Goal: Navigation & Orientation: Find specific page/section

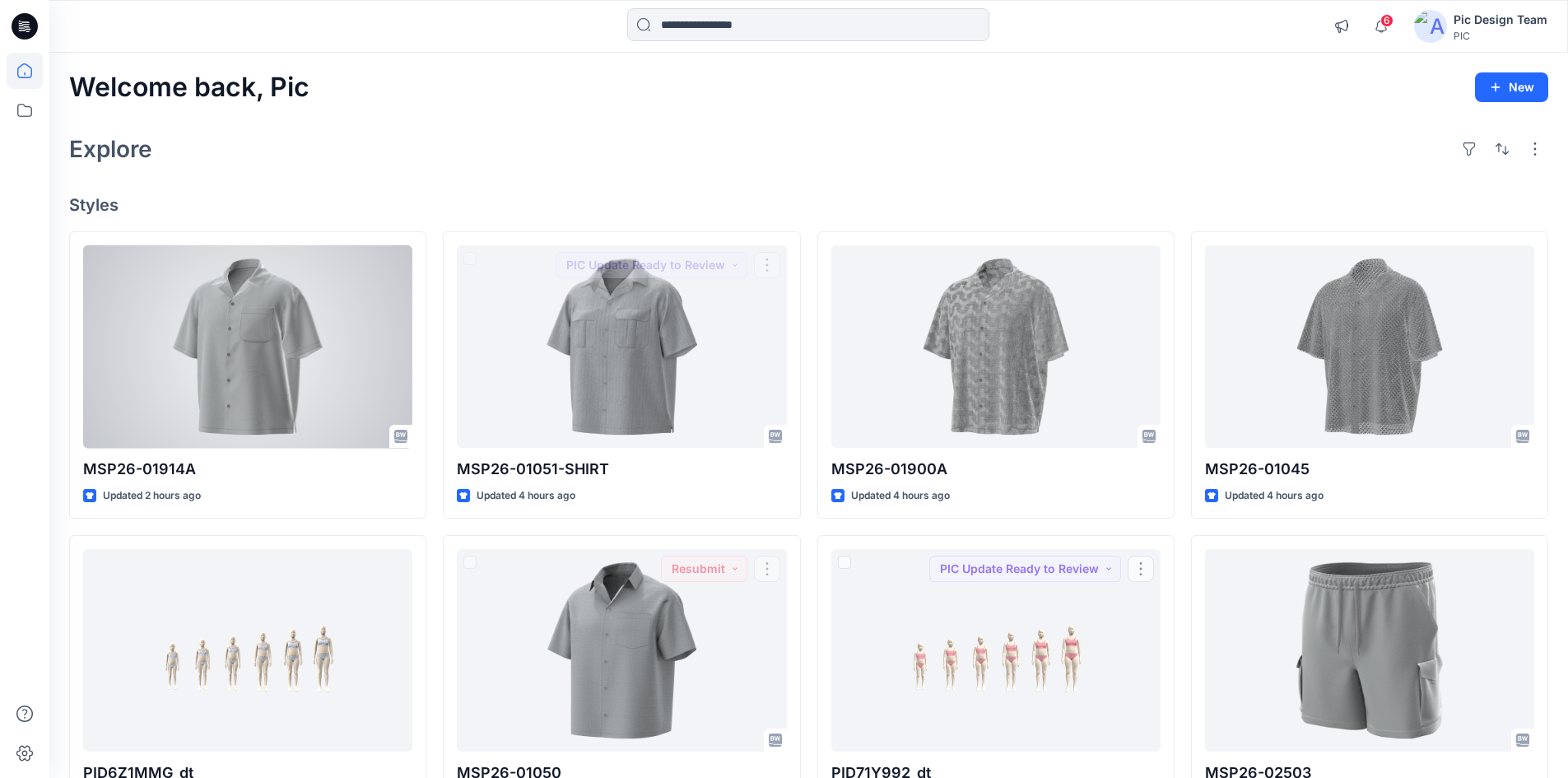
scroll to position [98, 0]
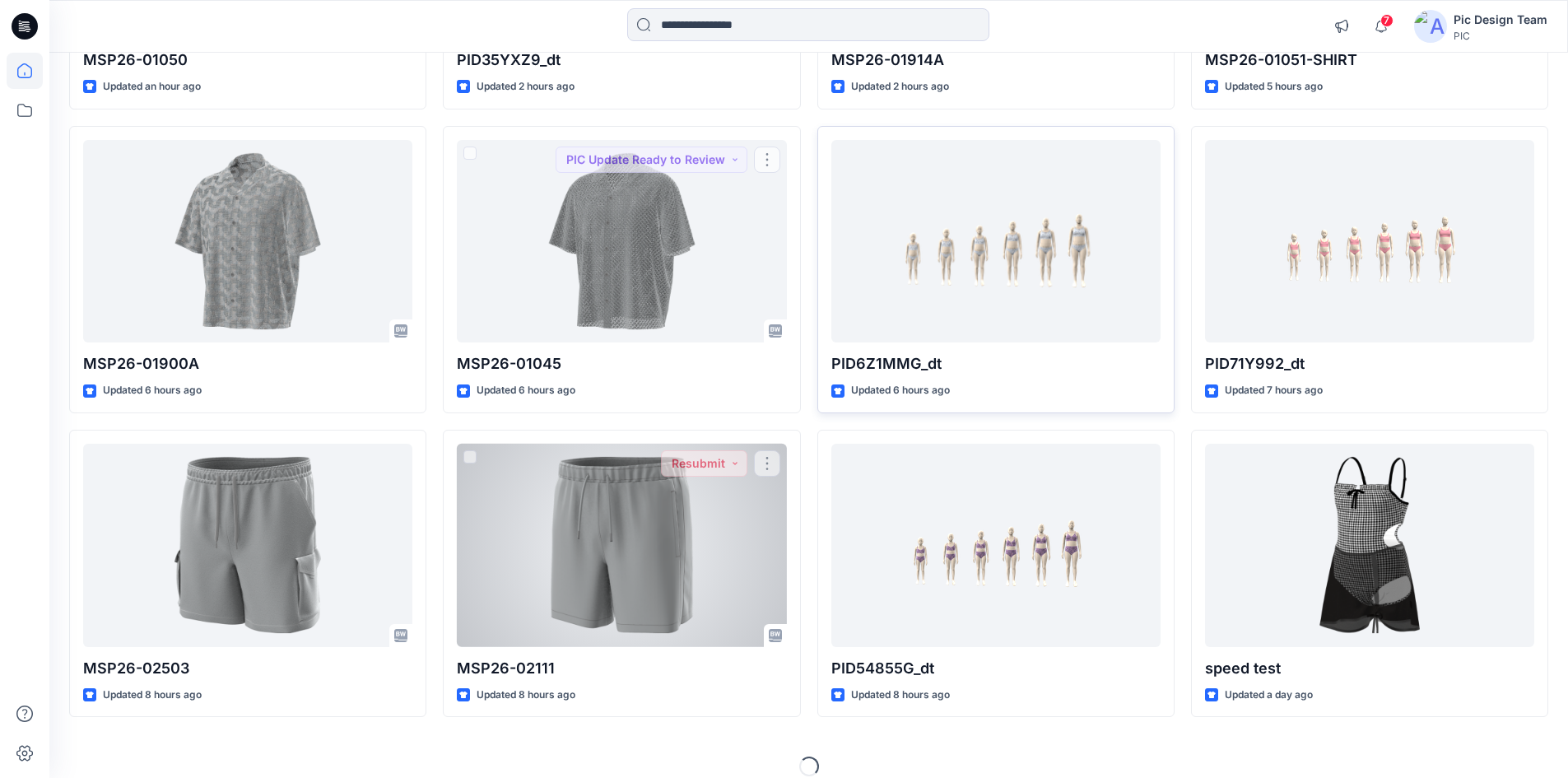
scroll to position [412, 0]
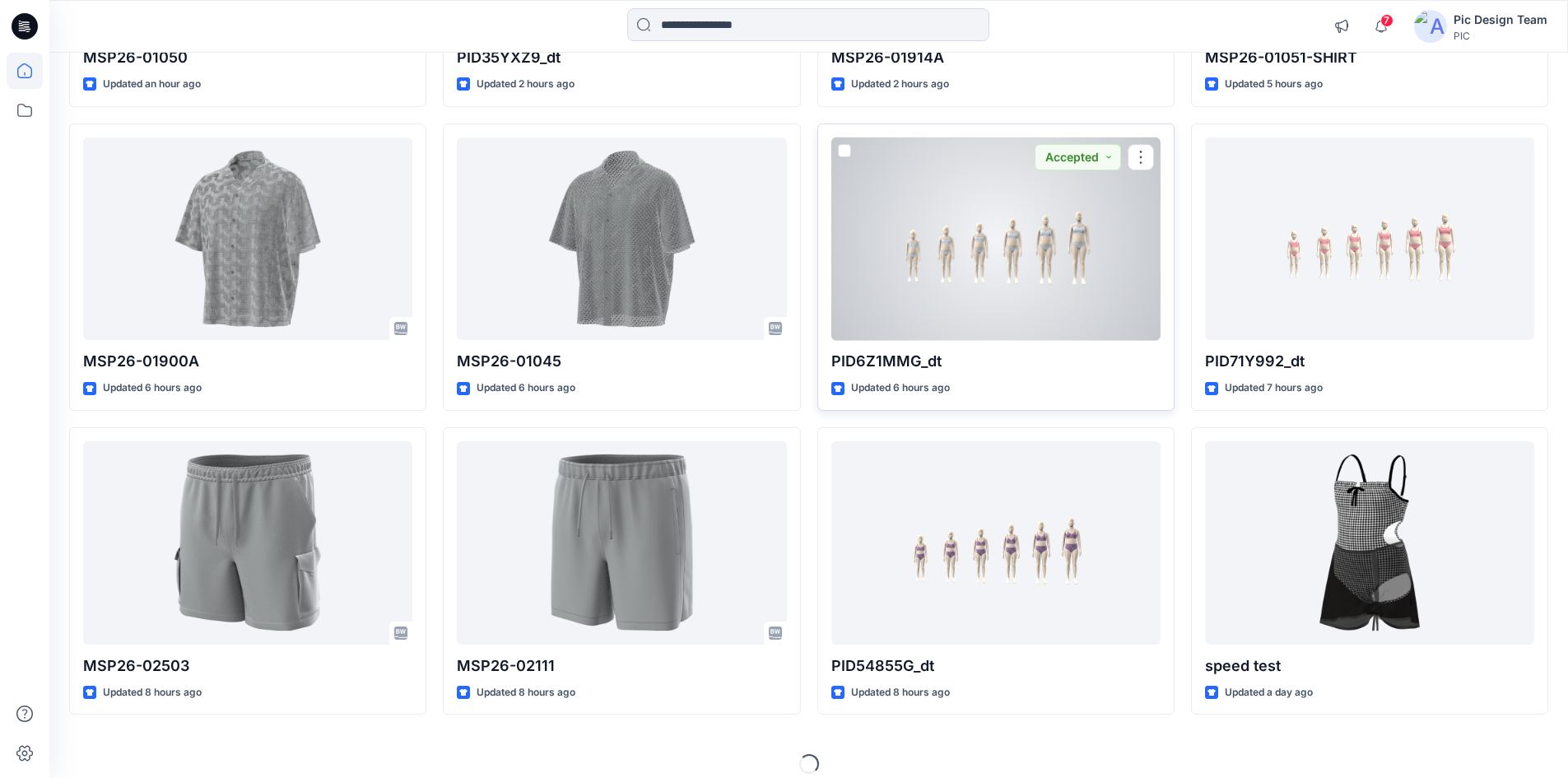
click at [1043, 270] on div at bounding box center [996, 239] width 329 height 204
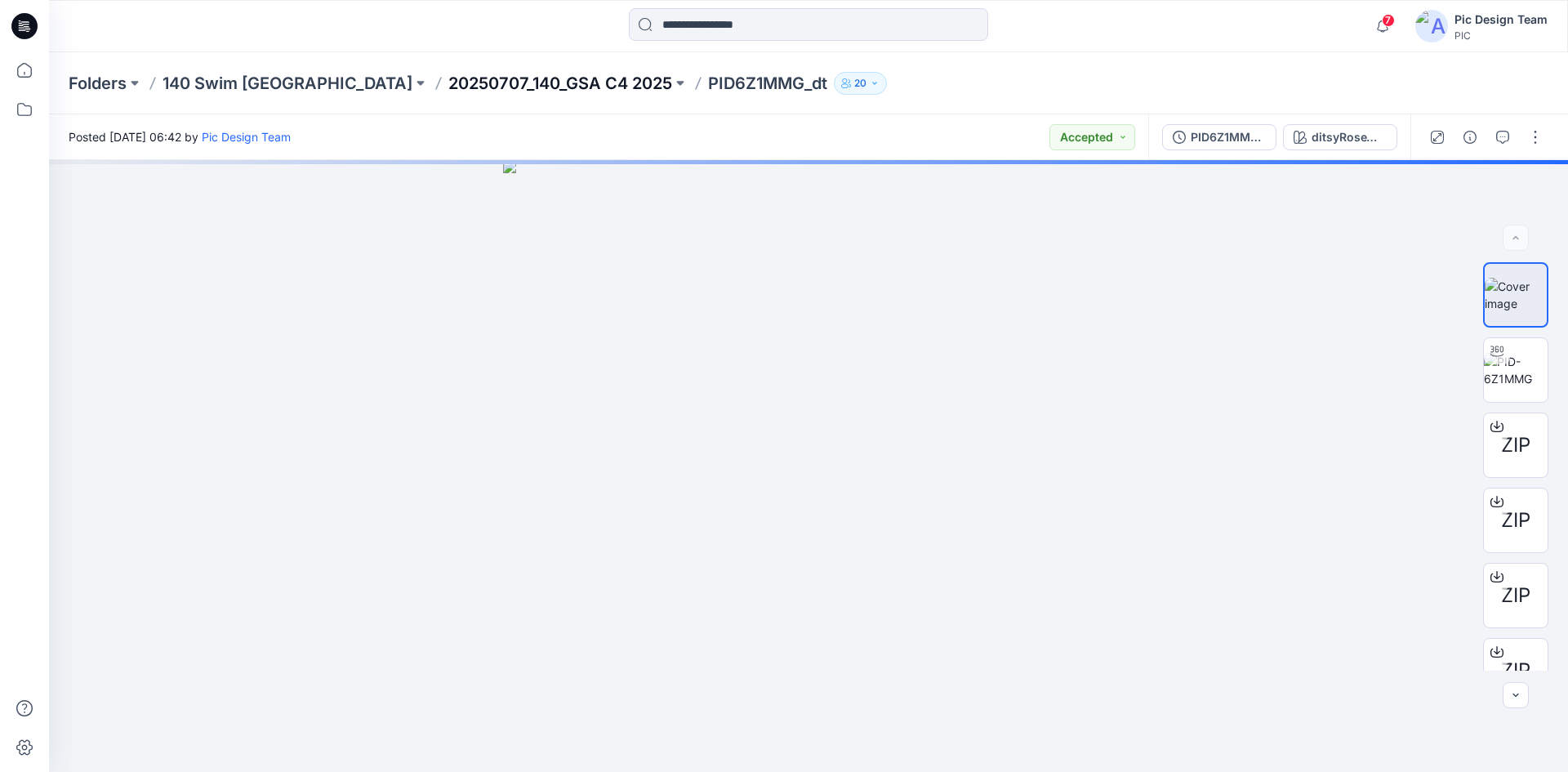
click at [449, 79] on p "20250707_140_GSA C4 2025" at bounding box center [560, 83] width 223 height 22
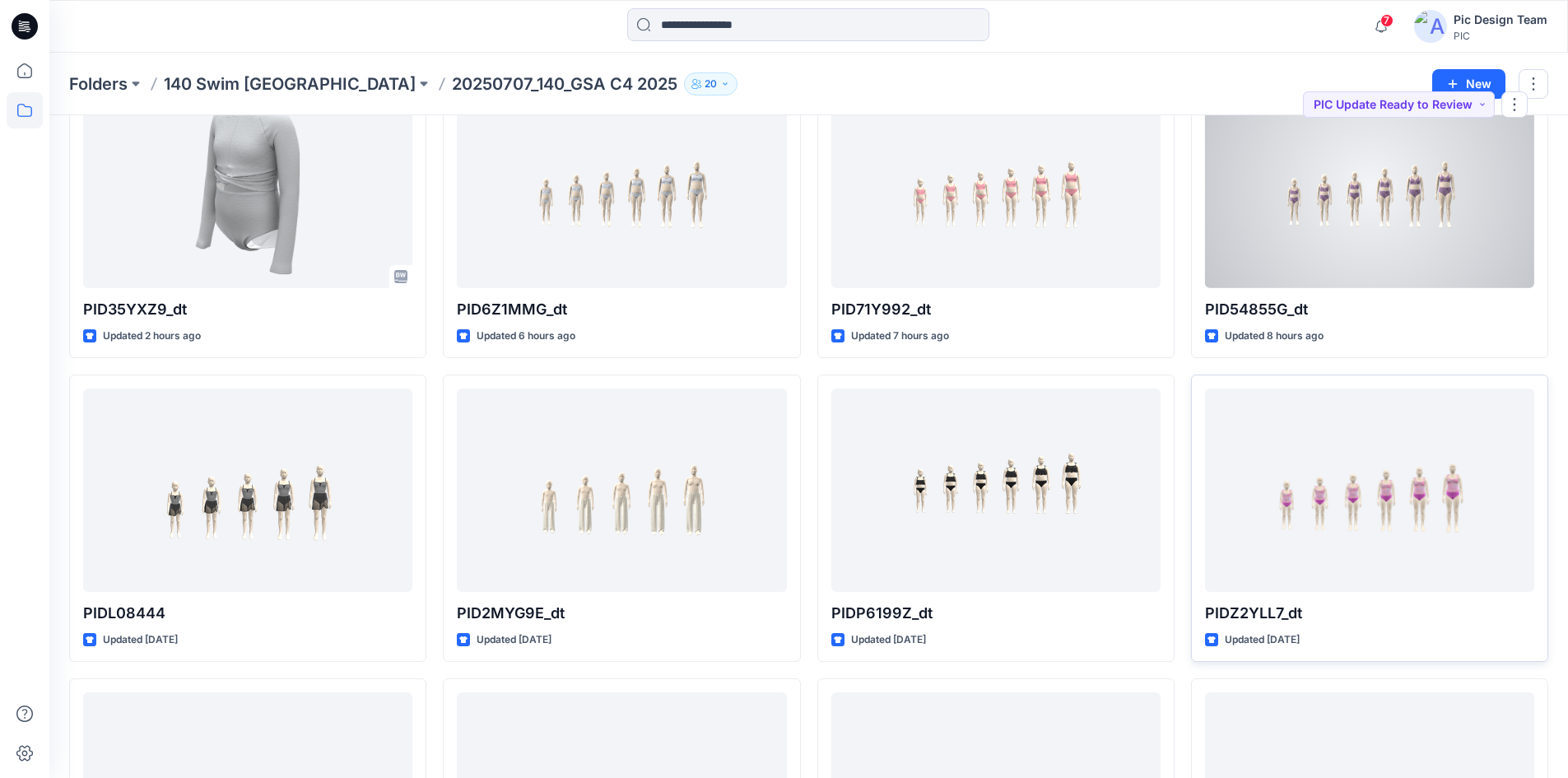
scroll to position [164, 0]
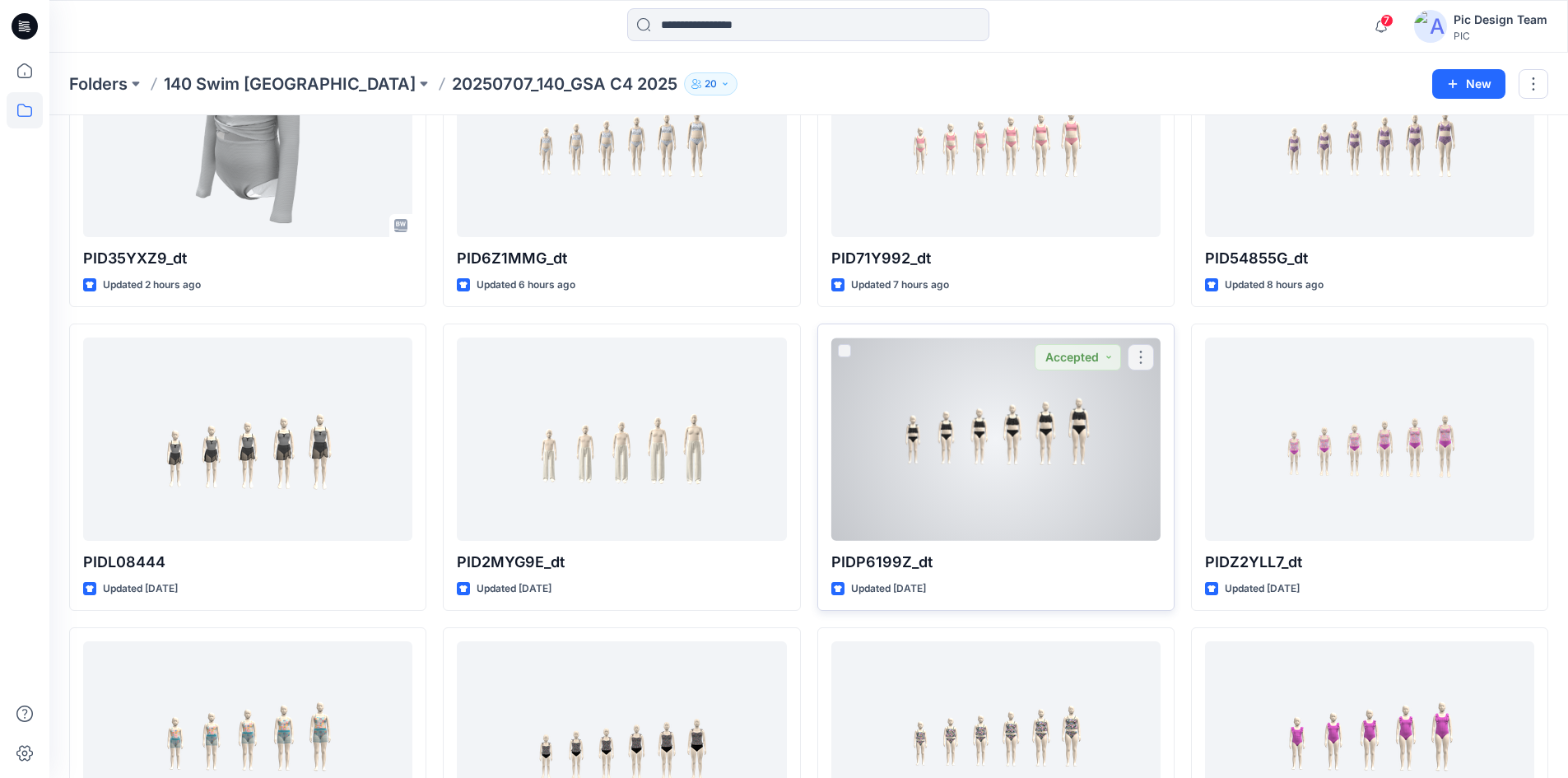
click at [937, 439] on div at bounding box center [996, 439] width 329 height 204
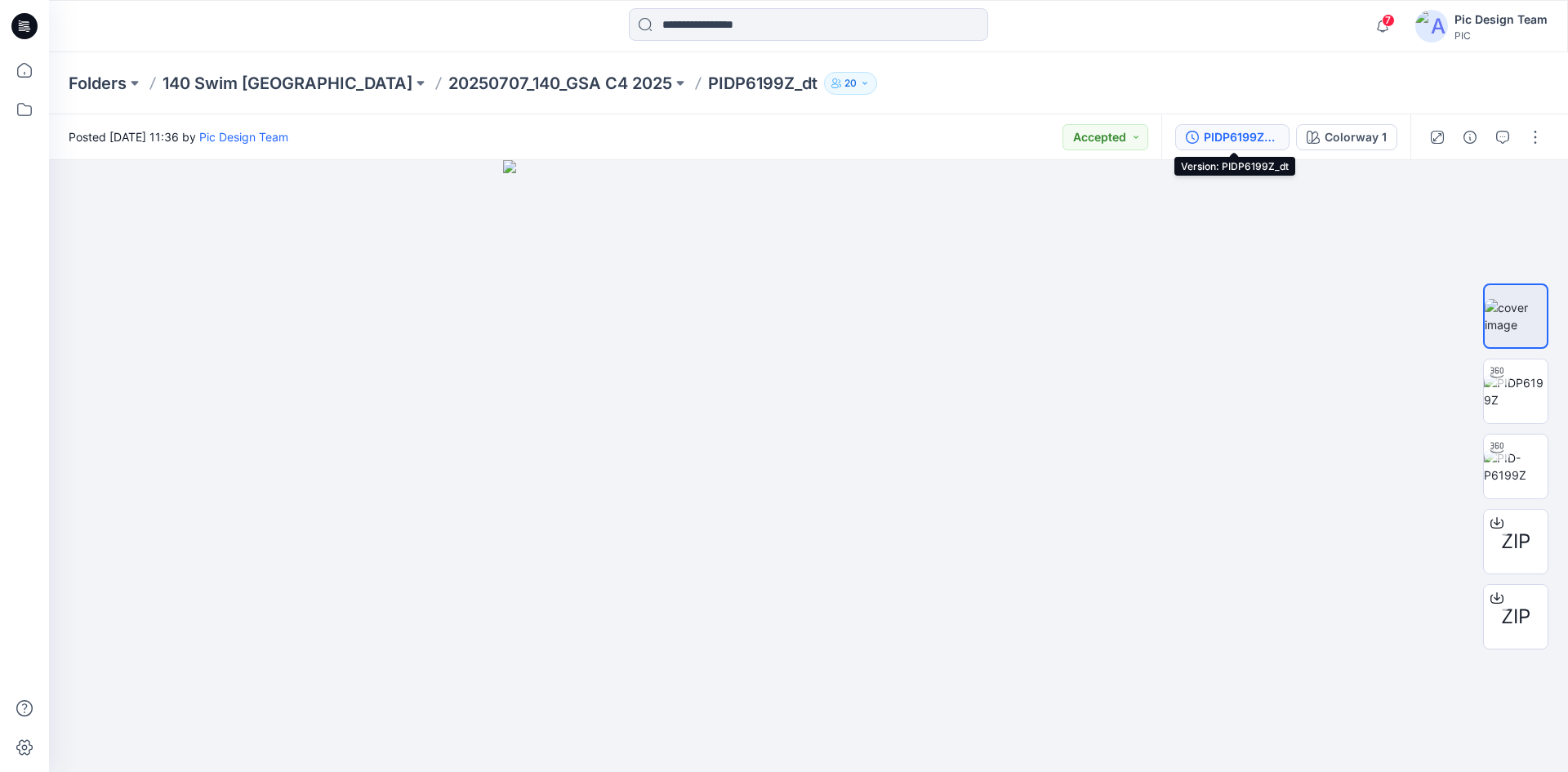
click at [1225, 128] on div "PIDP6199Z_dt" at bounding box center [1241, 137] width 75 height 18
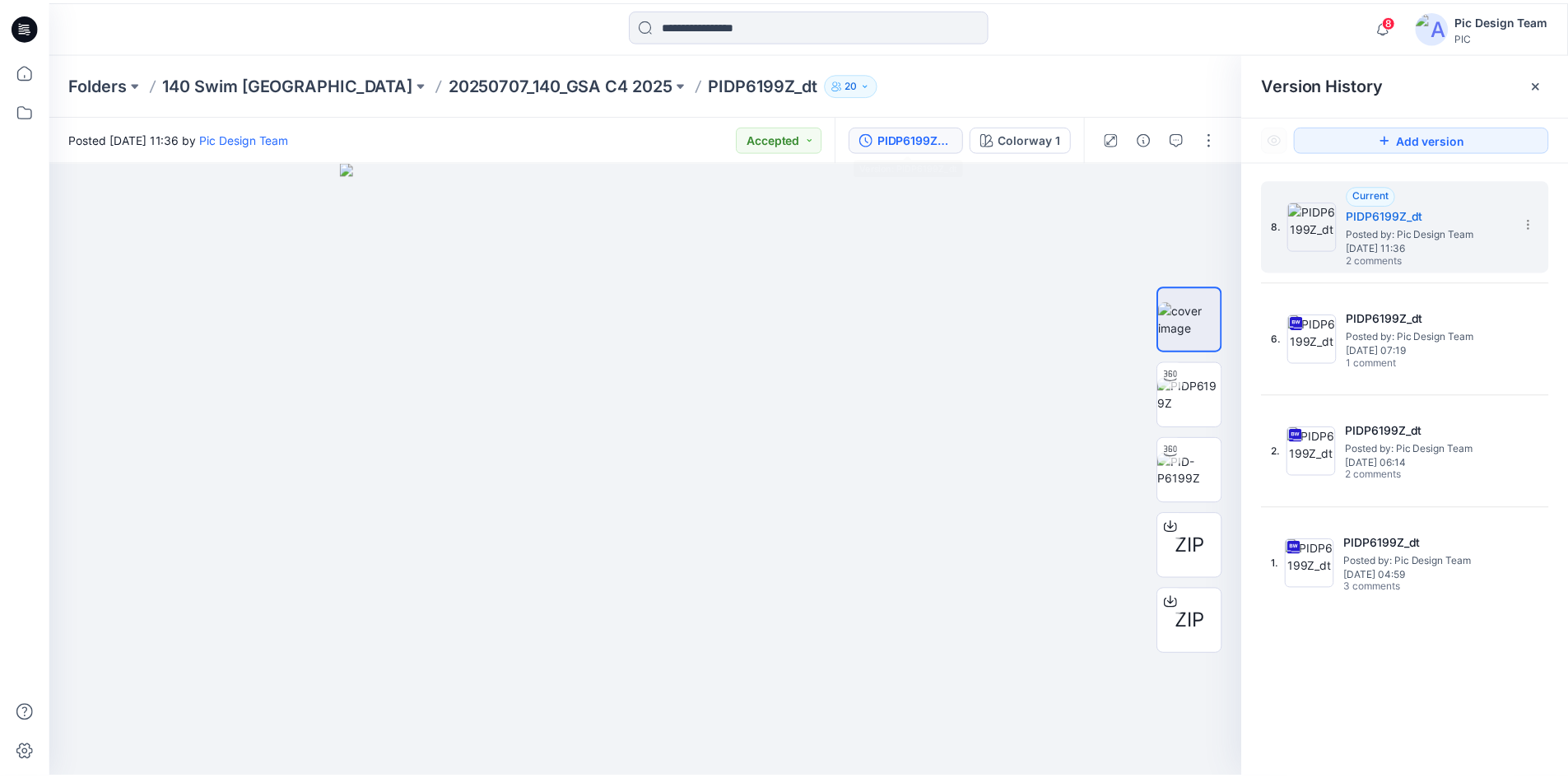
scroll to position [164, 0]
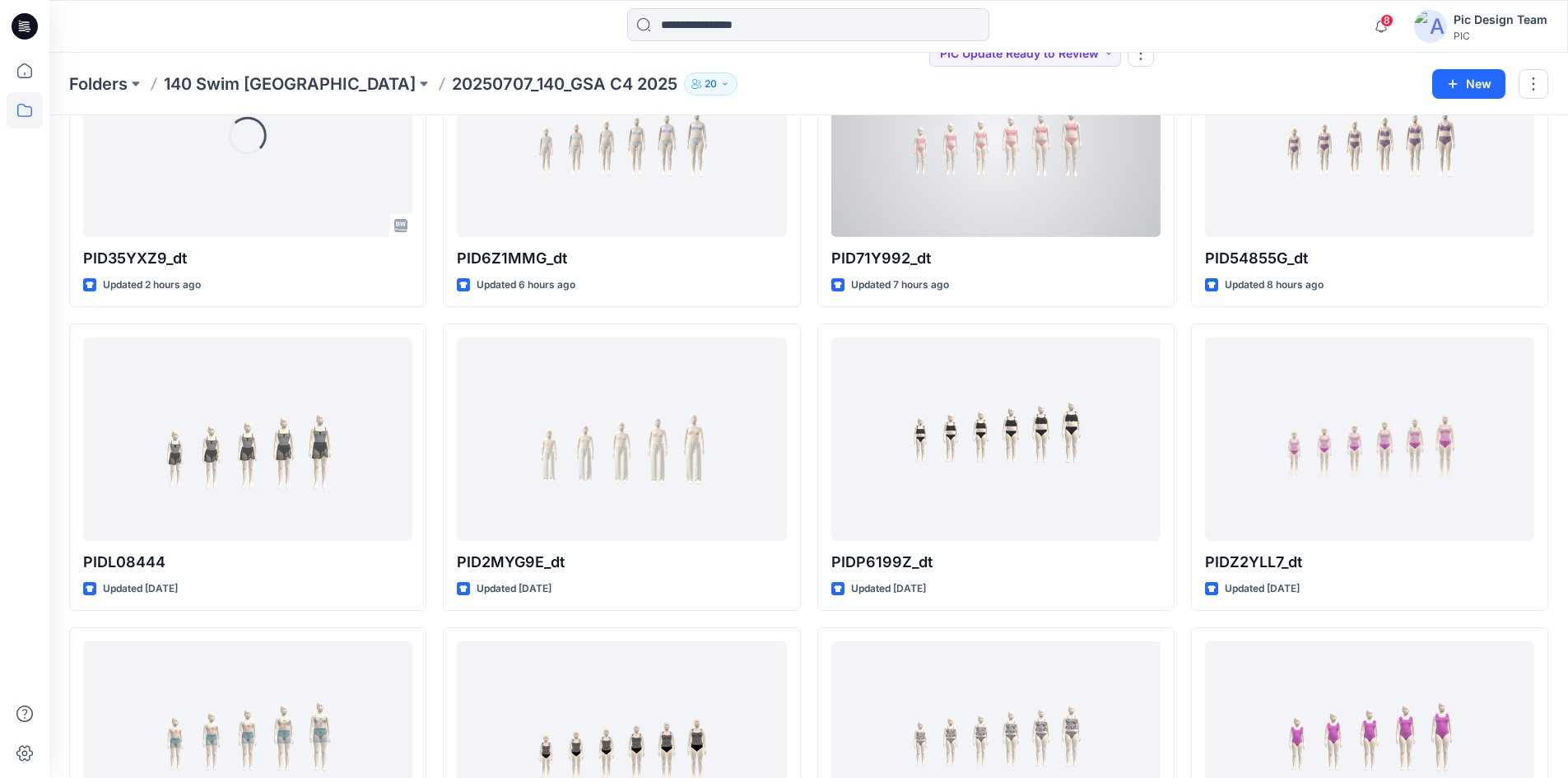
click at [906, 221] on div at bounding box center [996, 135] width 329 height 204
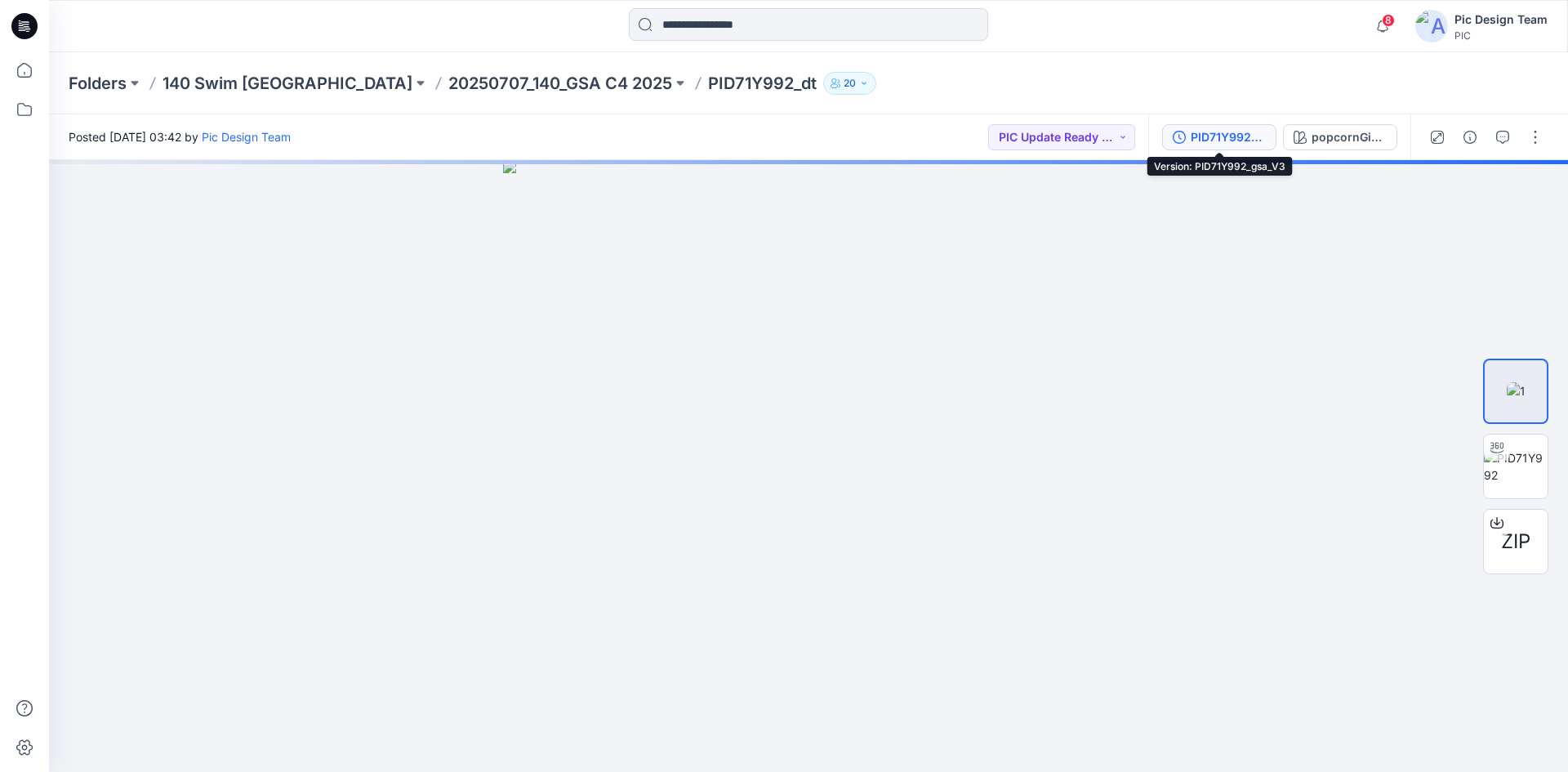
click at [1207, 139] on div "PID71Y992_gsa_V3" at bounding box center [1228, 137] width 75 height 18
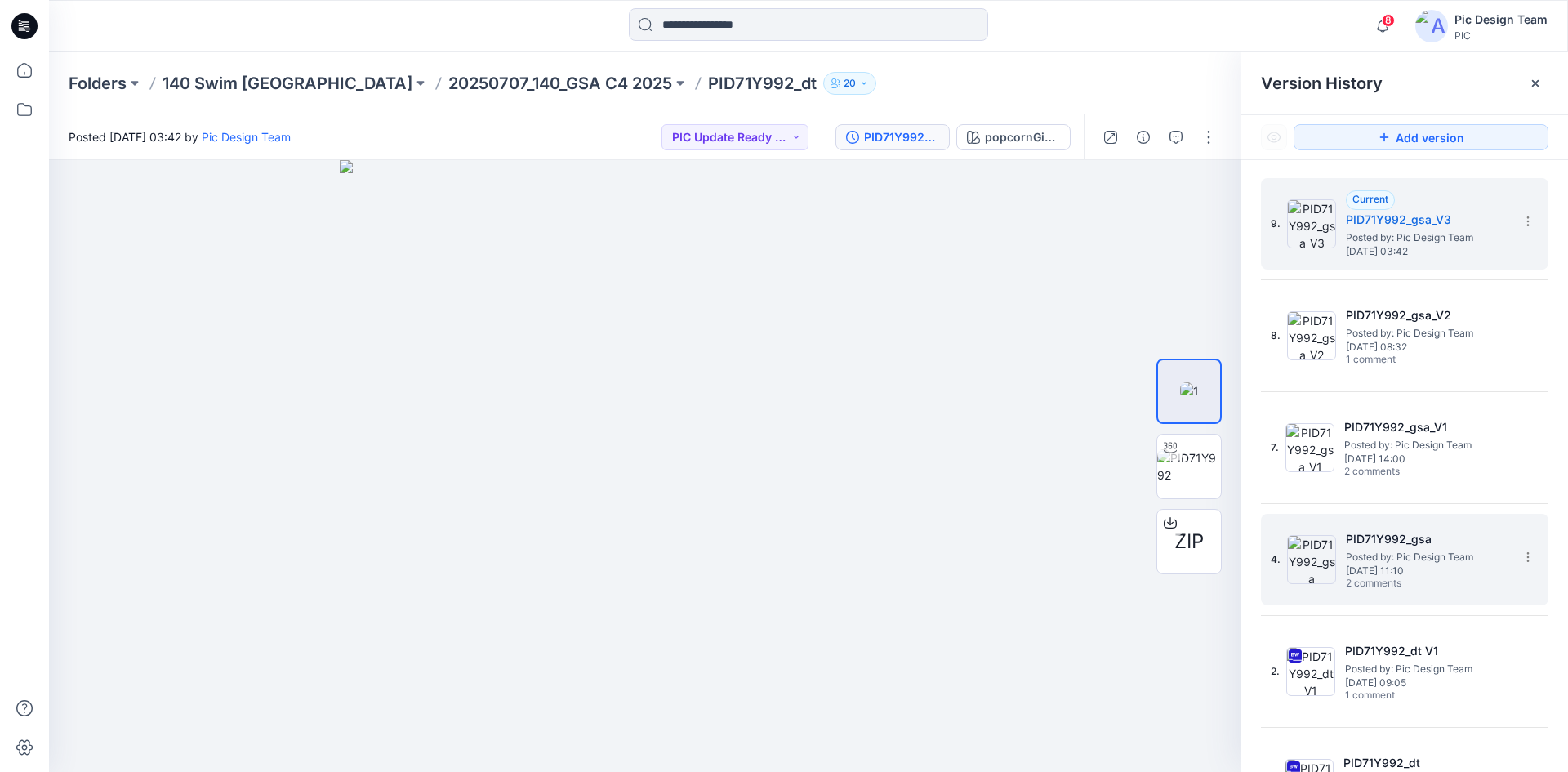
scroll to position [52, 0]
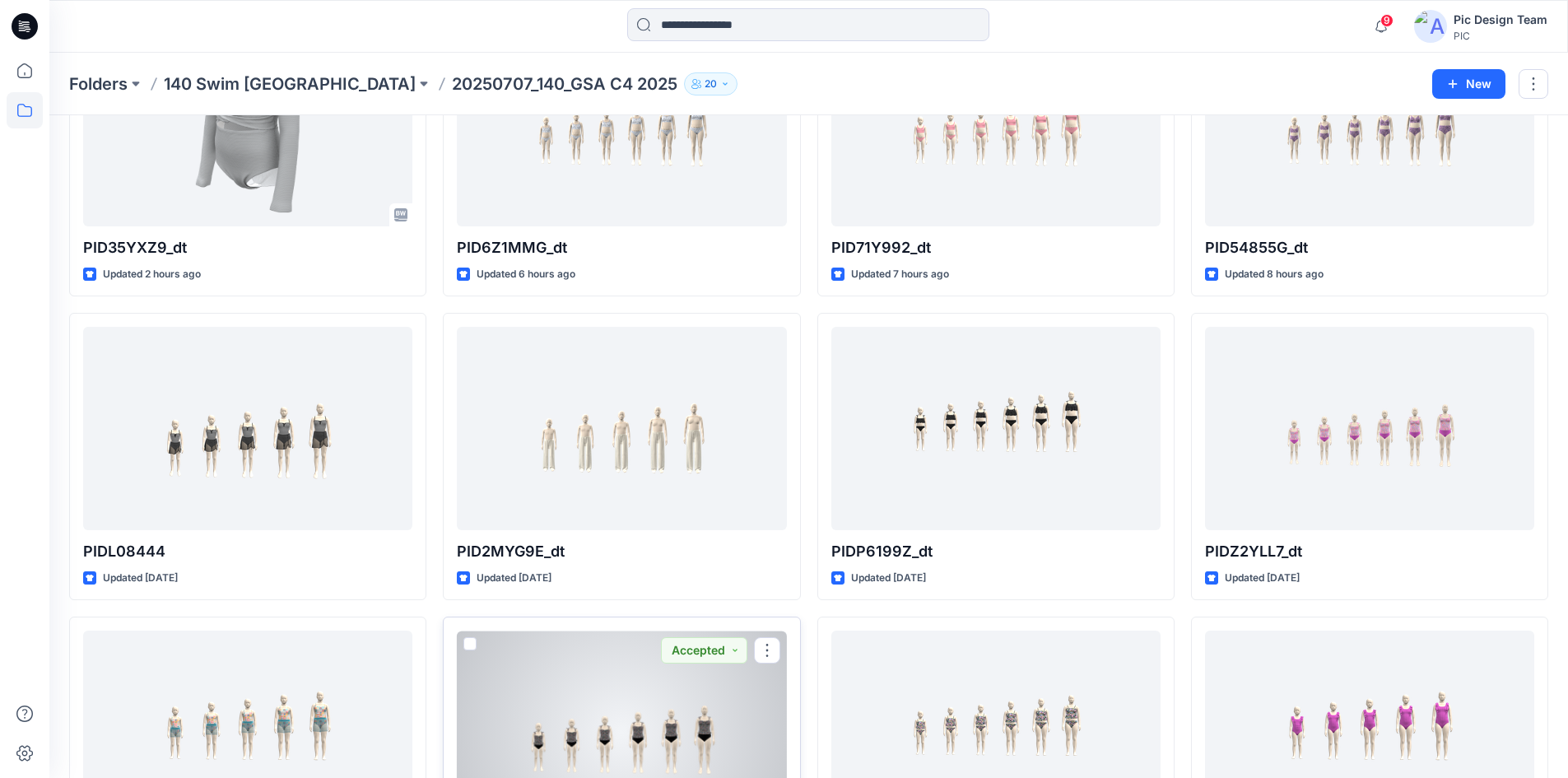
scroll to position [132, 0]
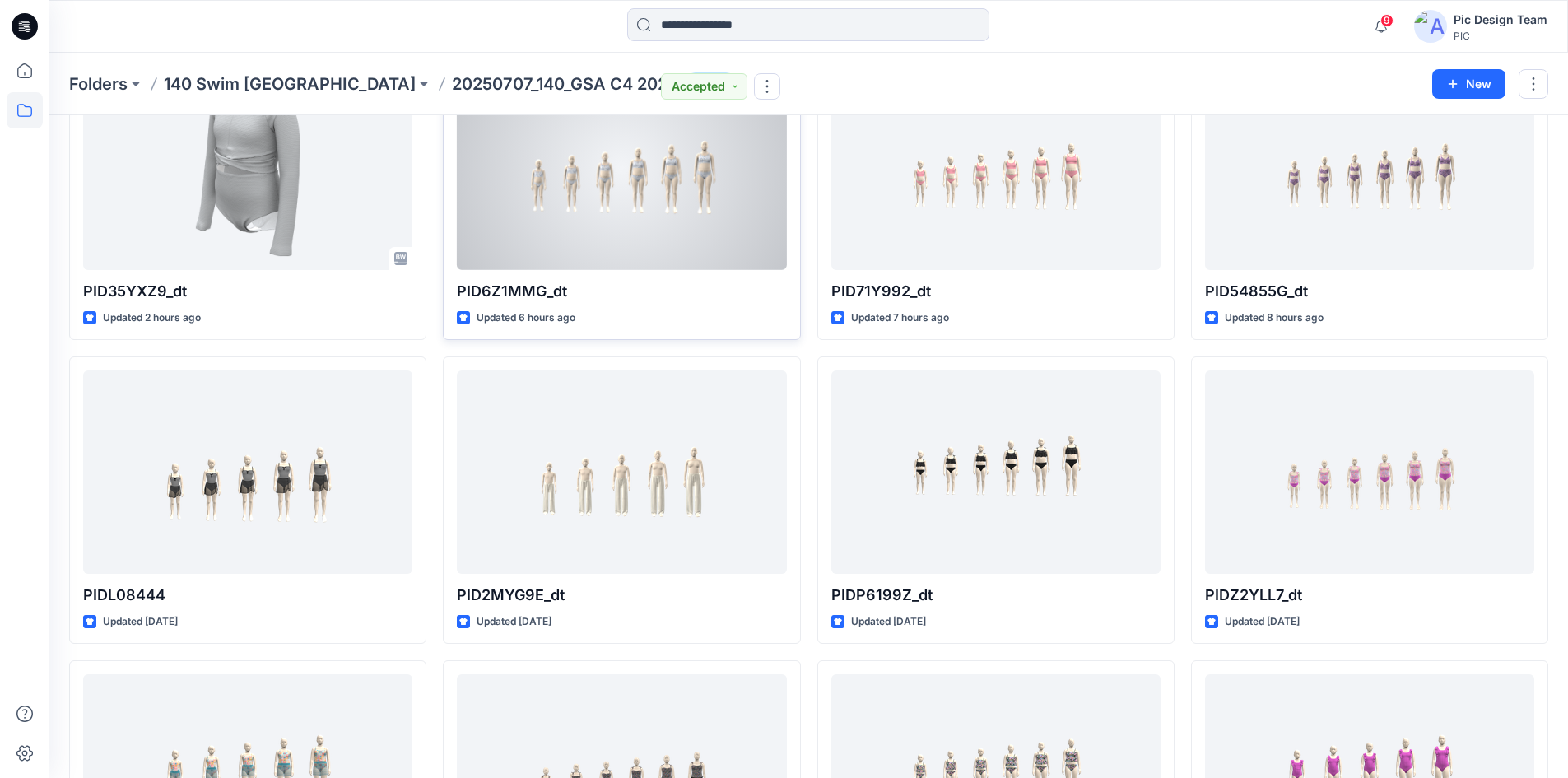
click at [658, 211] on div at bounding box center [621, 168] width 329 height 204
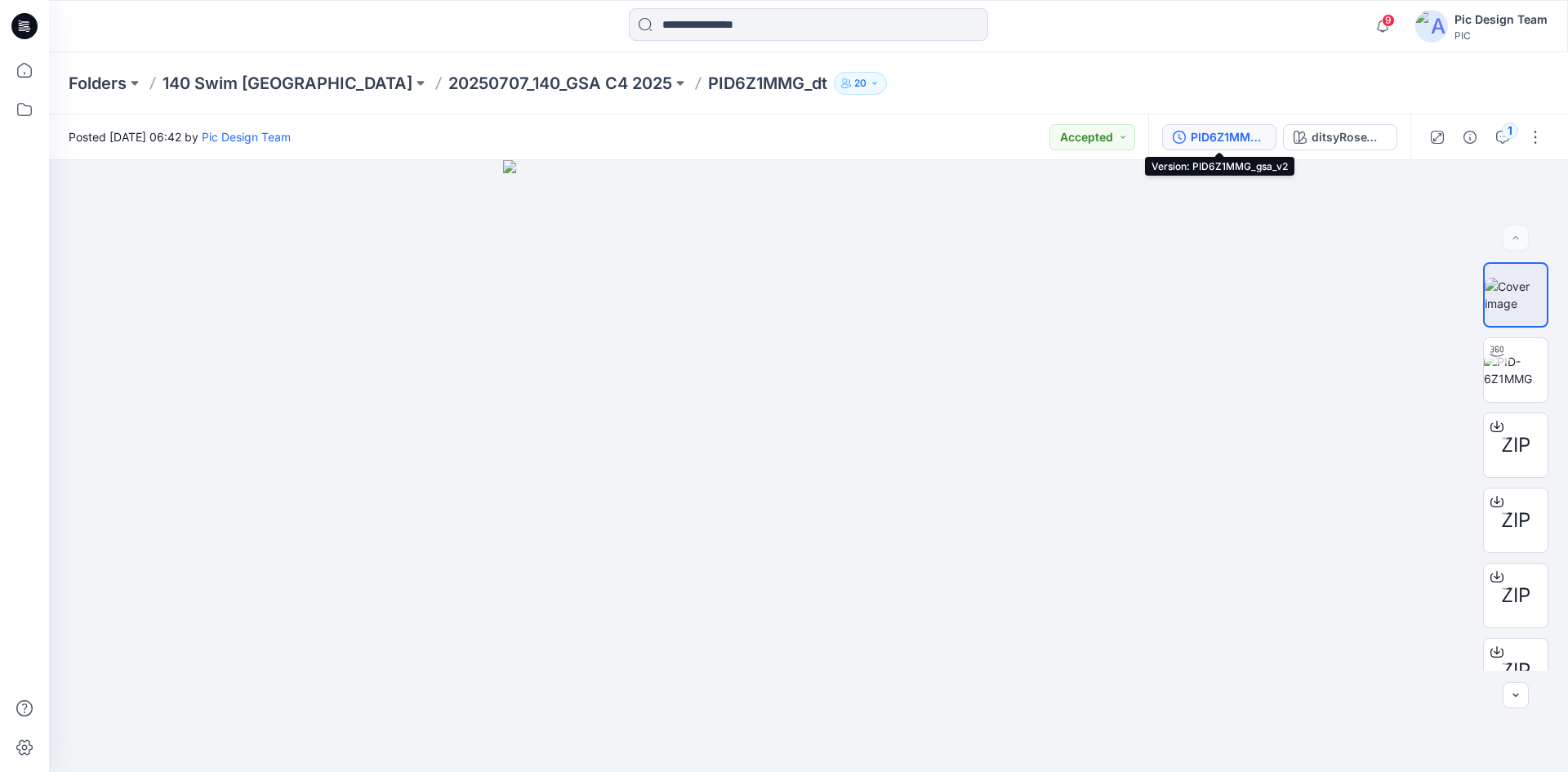
click at [1214, 135] on div "PID6Z1MMG_gsa_v2" at bounding box center [1228, 137] width 75 height 18
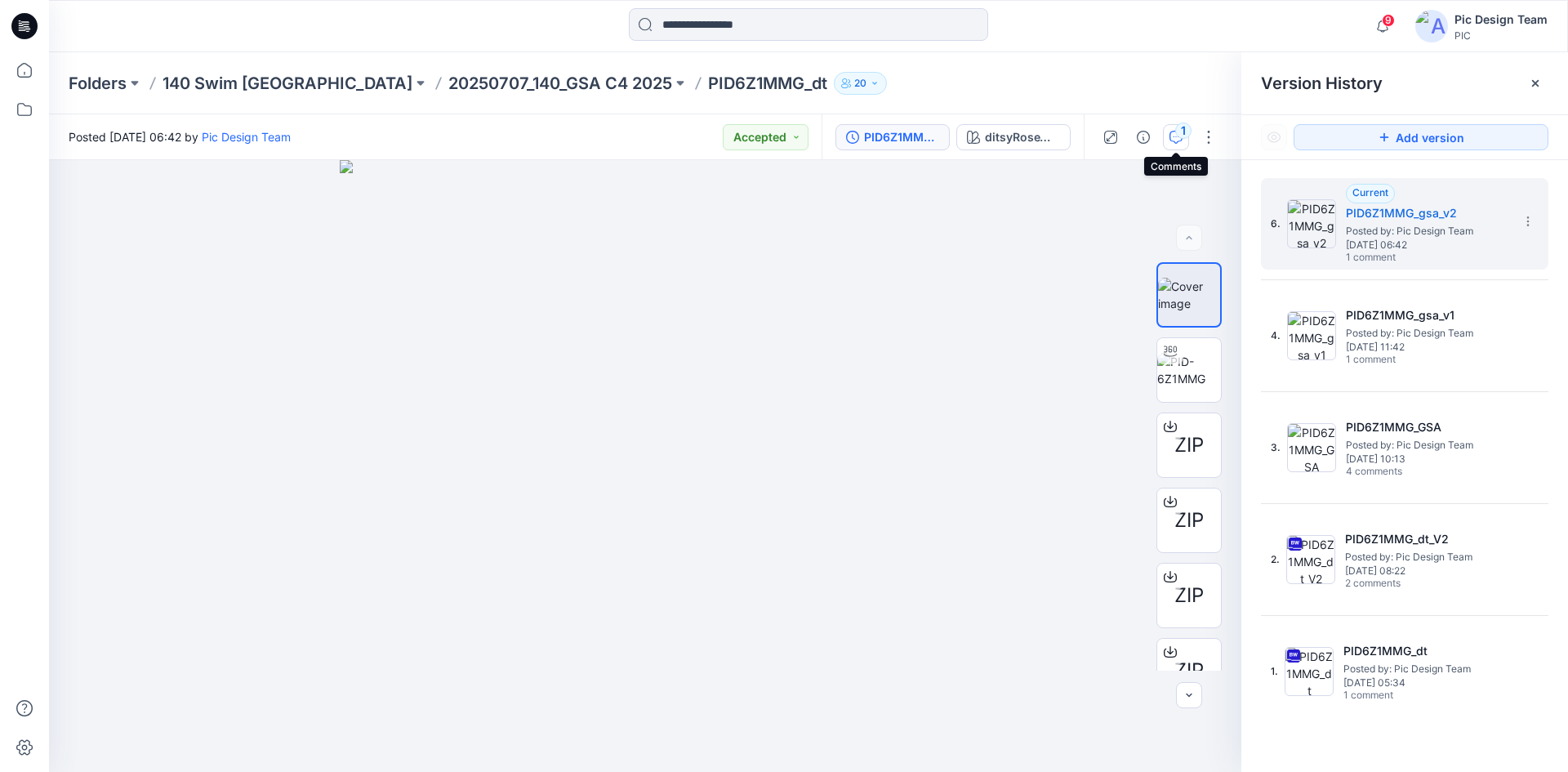
click at [1188, 136] on div "1" at bounding box center [1184, 131] width 17 height 17
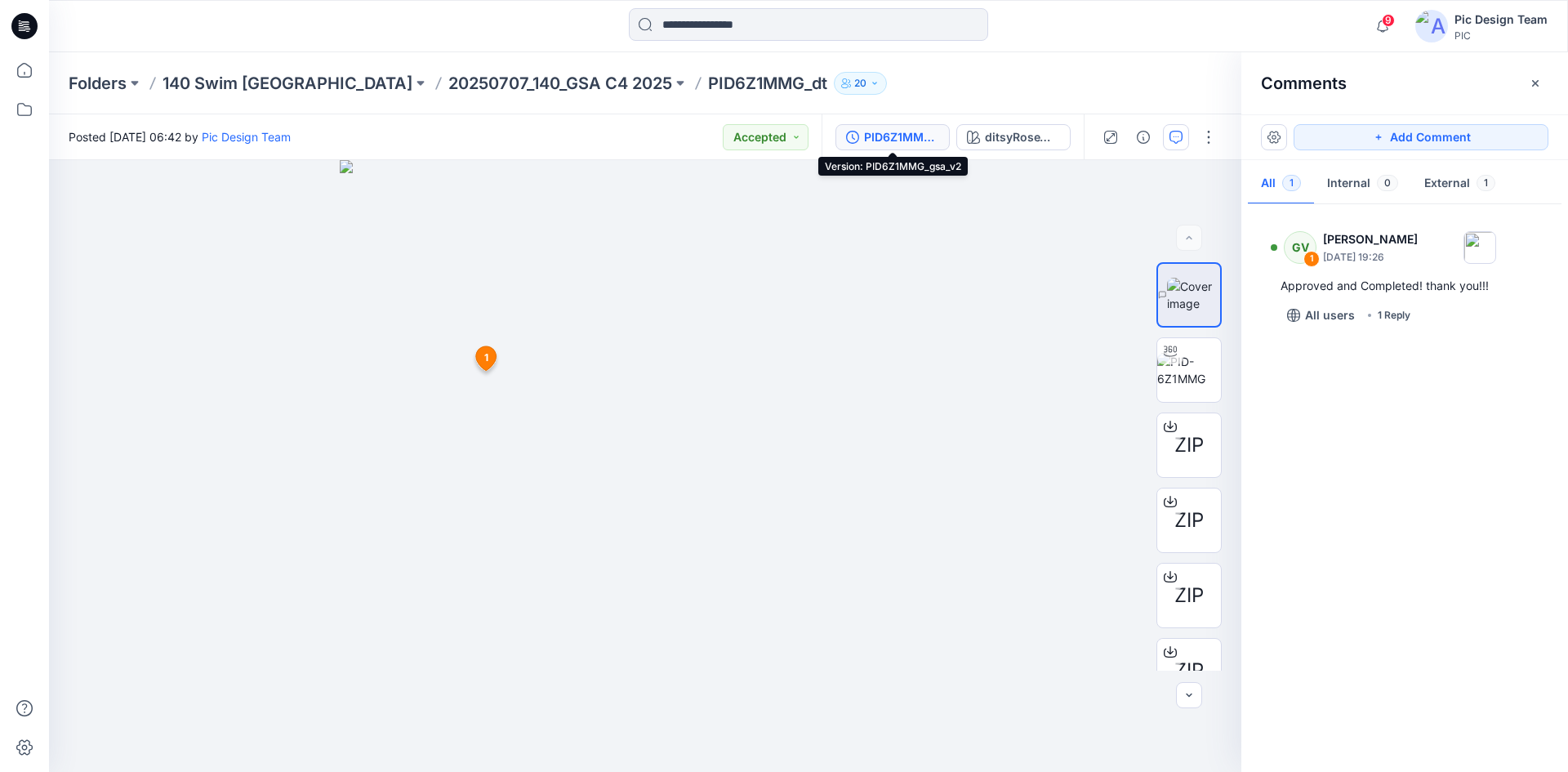
click at [915, 147] on button "PID6Z1MMG_gsa_v2" at bounding box center [892, 137] width 114 height 26
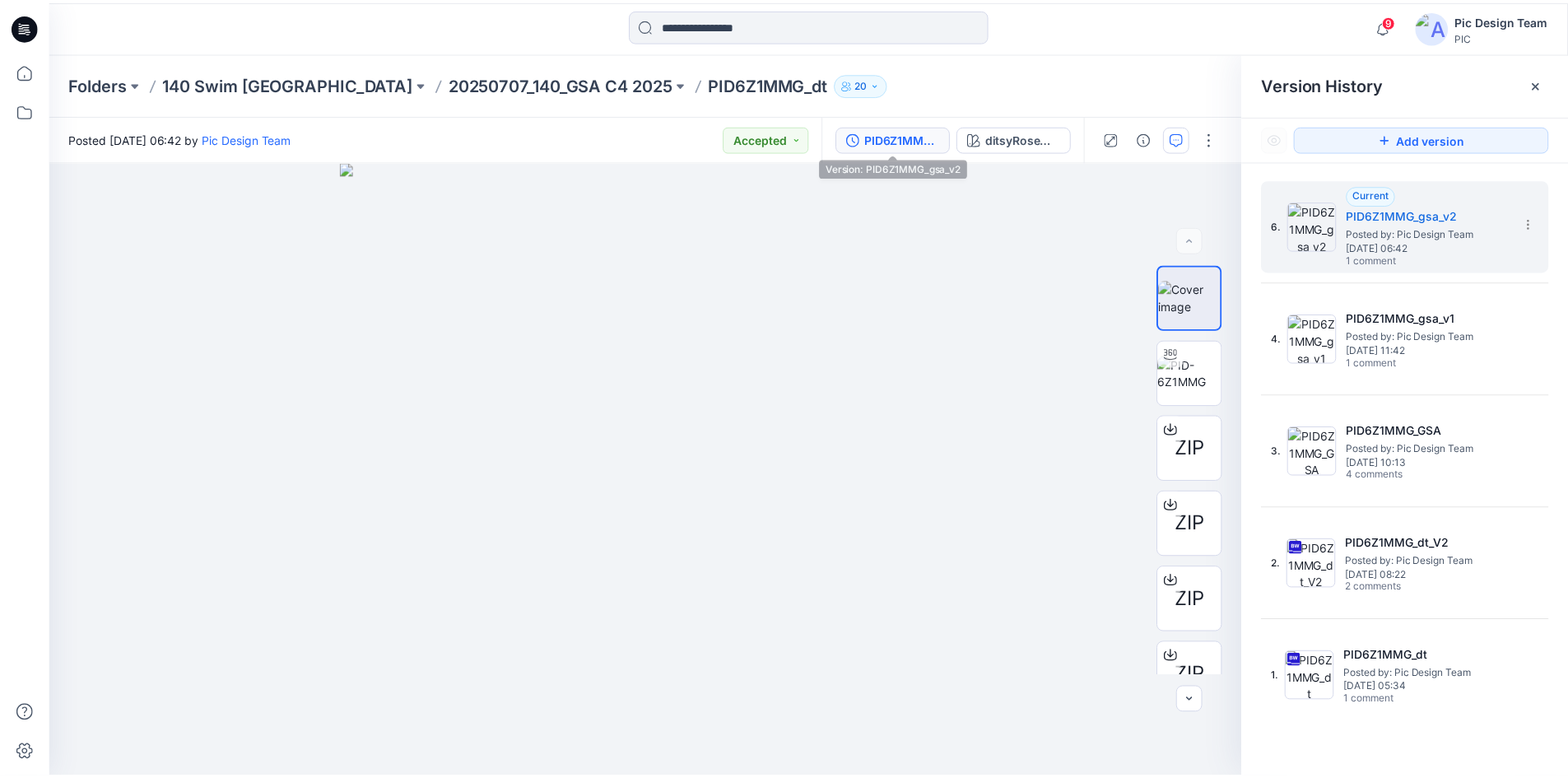
scroll to position [132, 0]
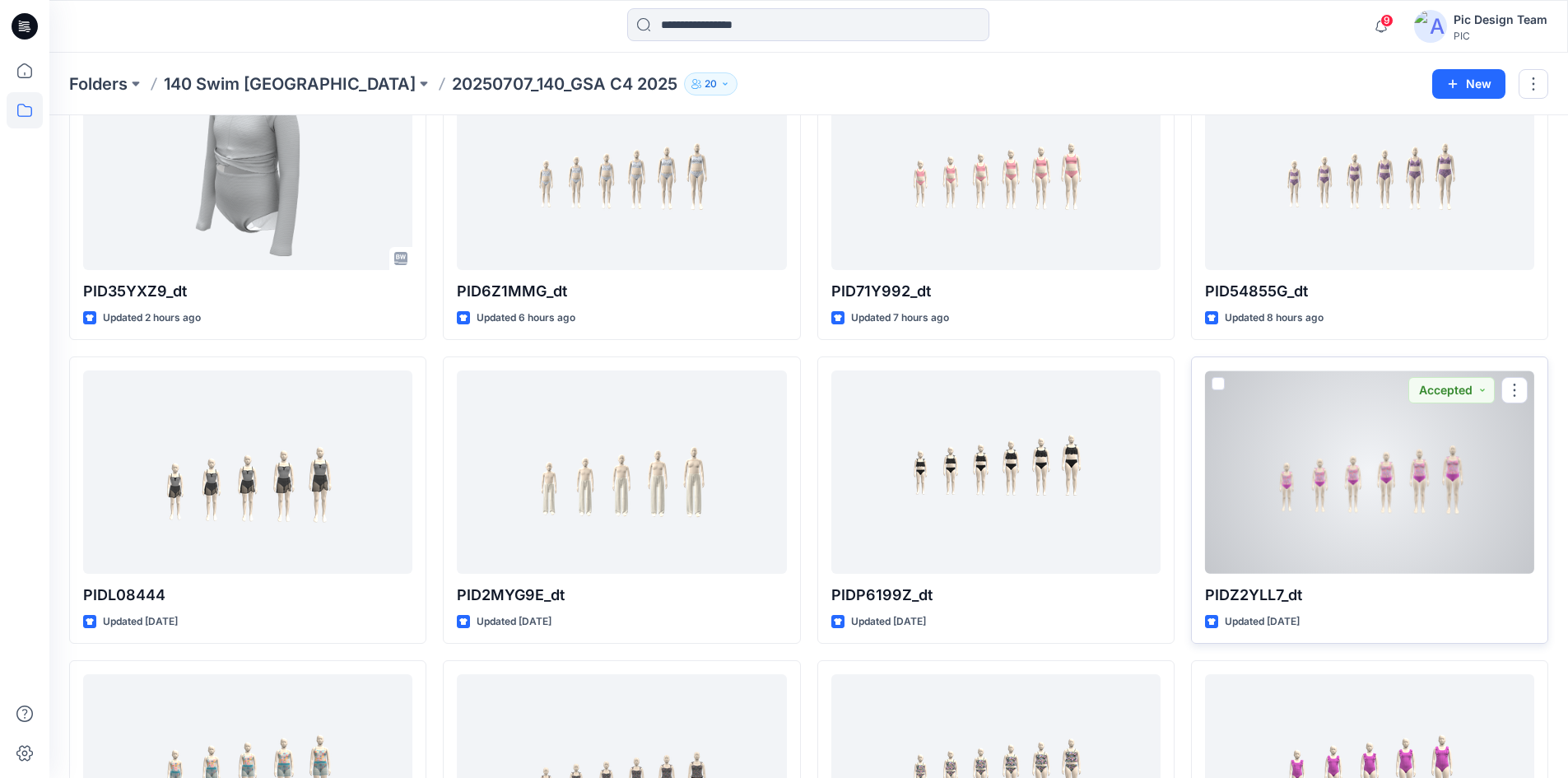
click at [1268, 474] on div at bounding box center [1369, 472] width 329 height 204
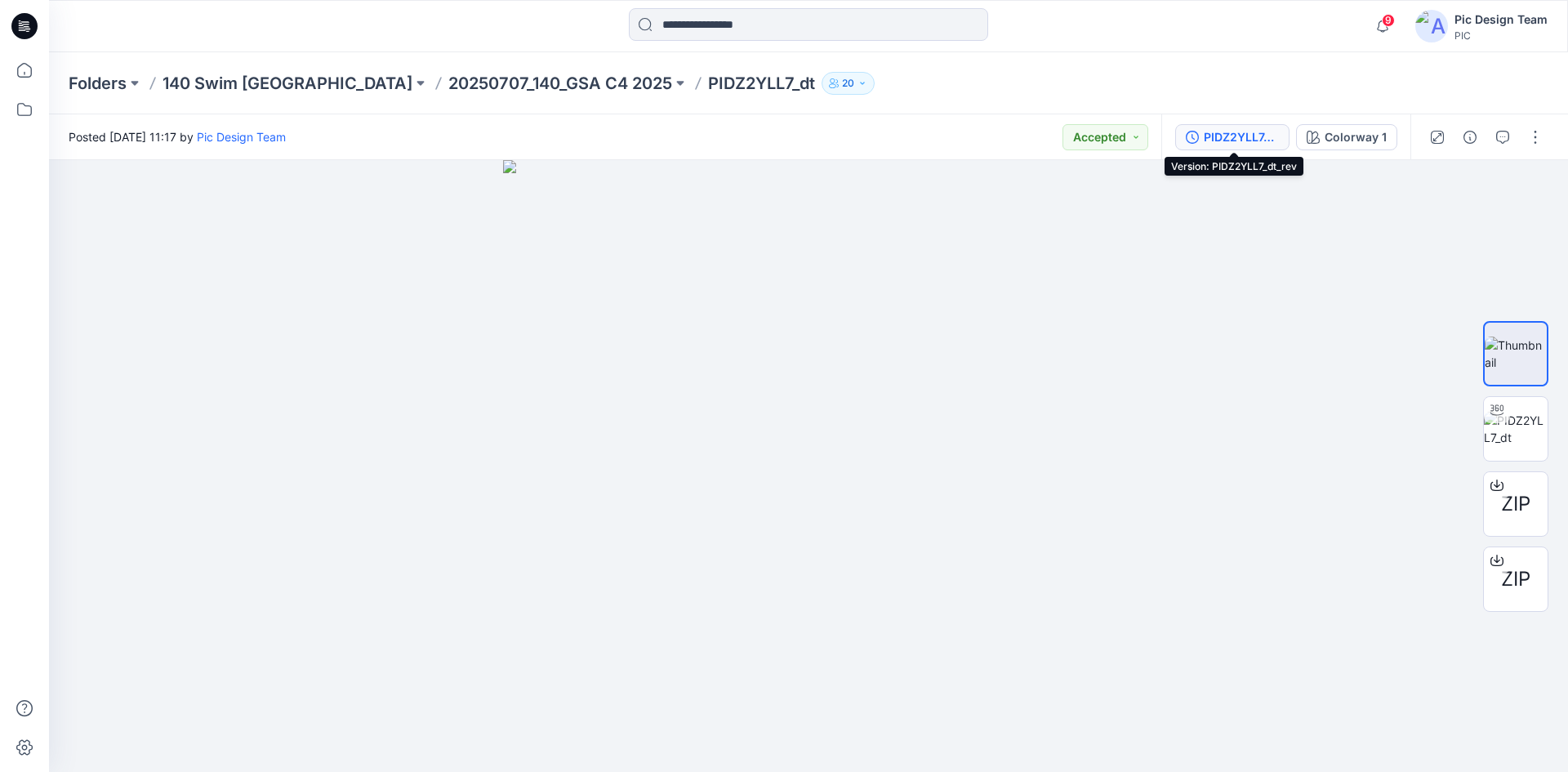
click at [1209, 140] on div "PIDZ2YLL7_dt_rev" at bounding box center [1241, 137] width 75 height 18
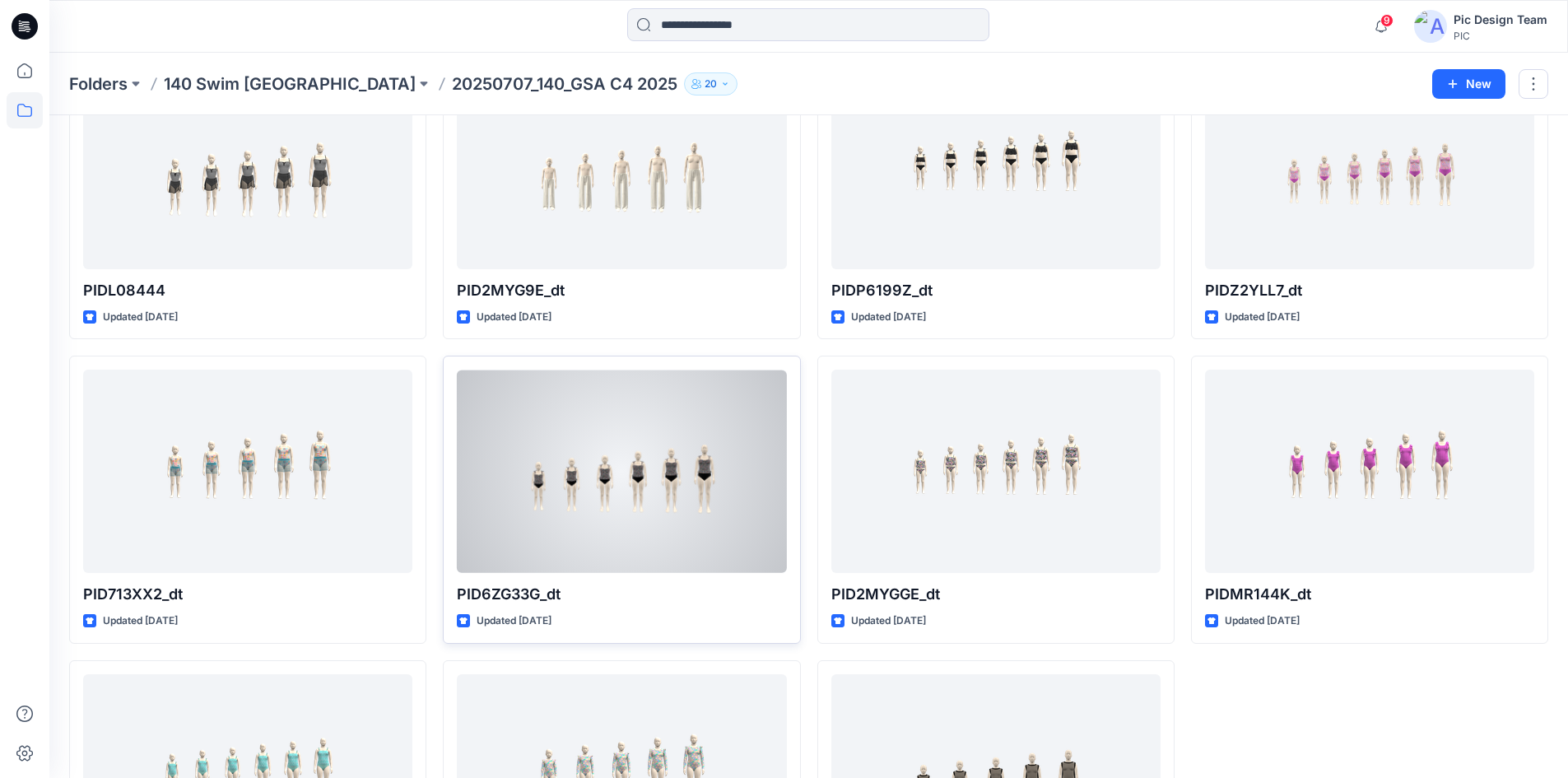
scroll to position [544, 0]
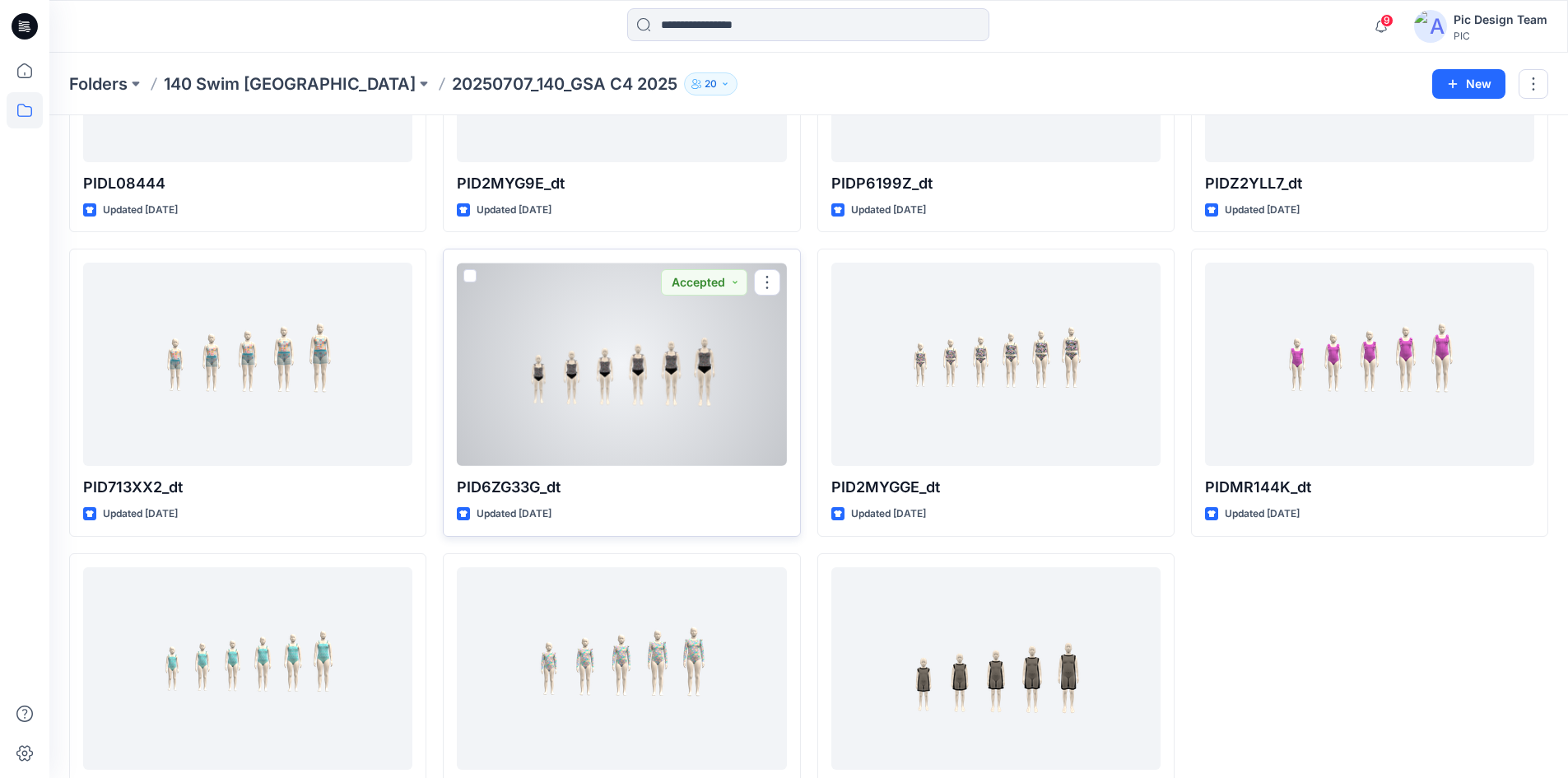
click at [576, 319] on div at bounding box center [621, 364] width 329 height 204
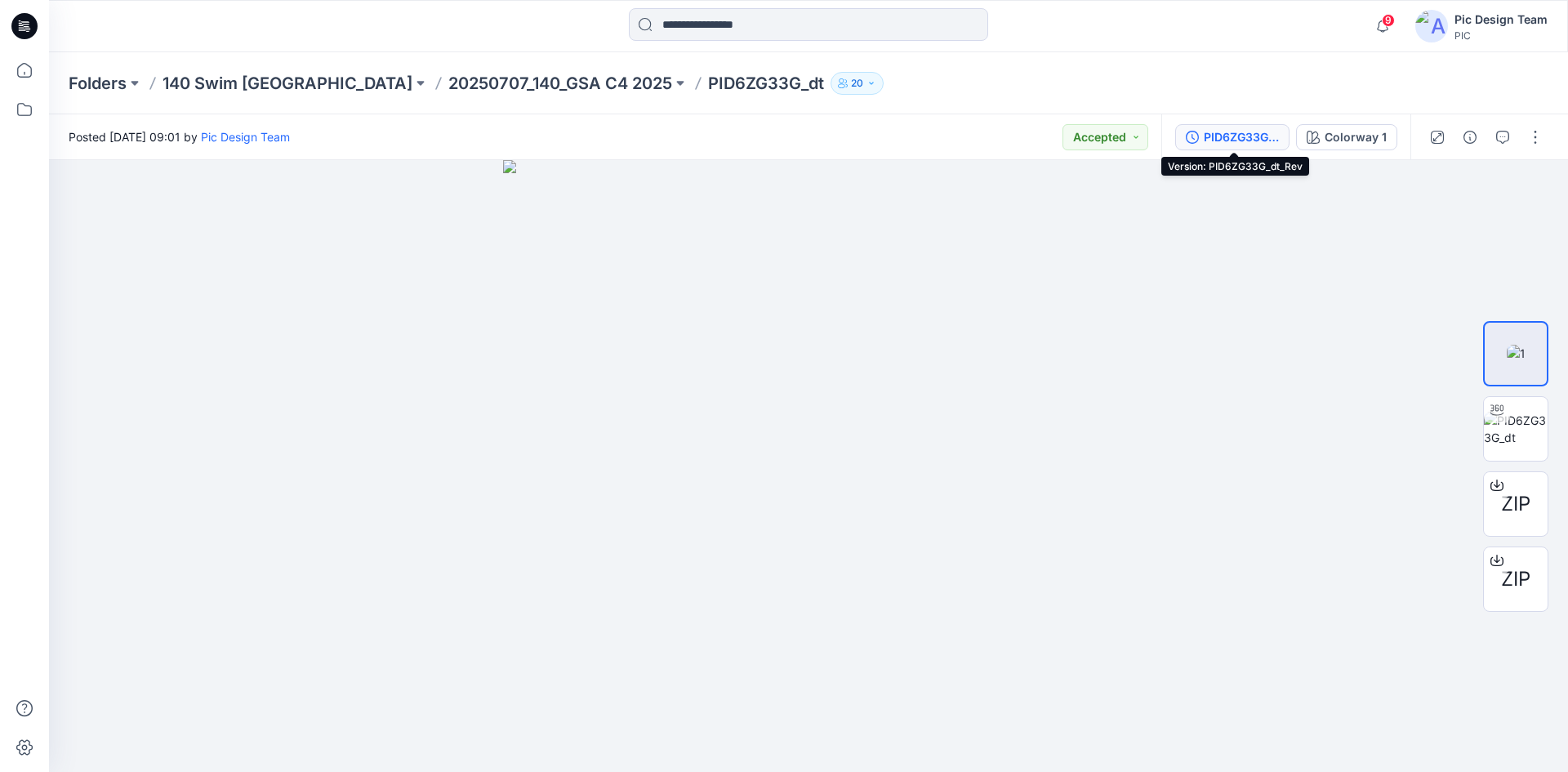
click at [1222, 133] on div "PID6ZG33G_dt_Rev" at bounding box center [1241, 137] width 75 height 18
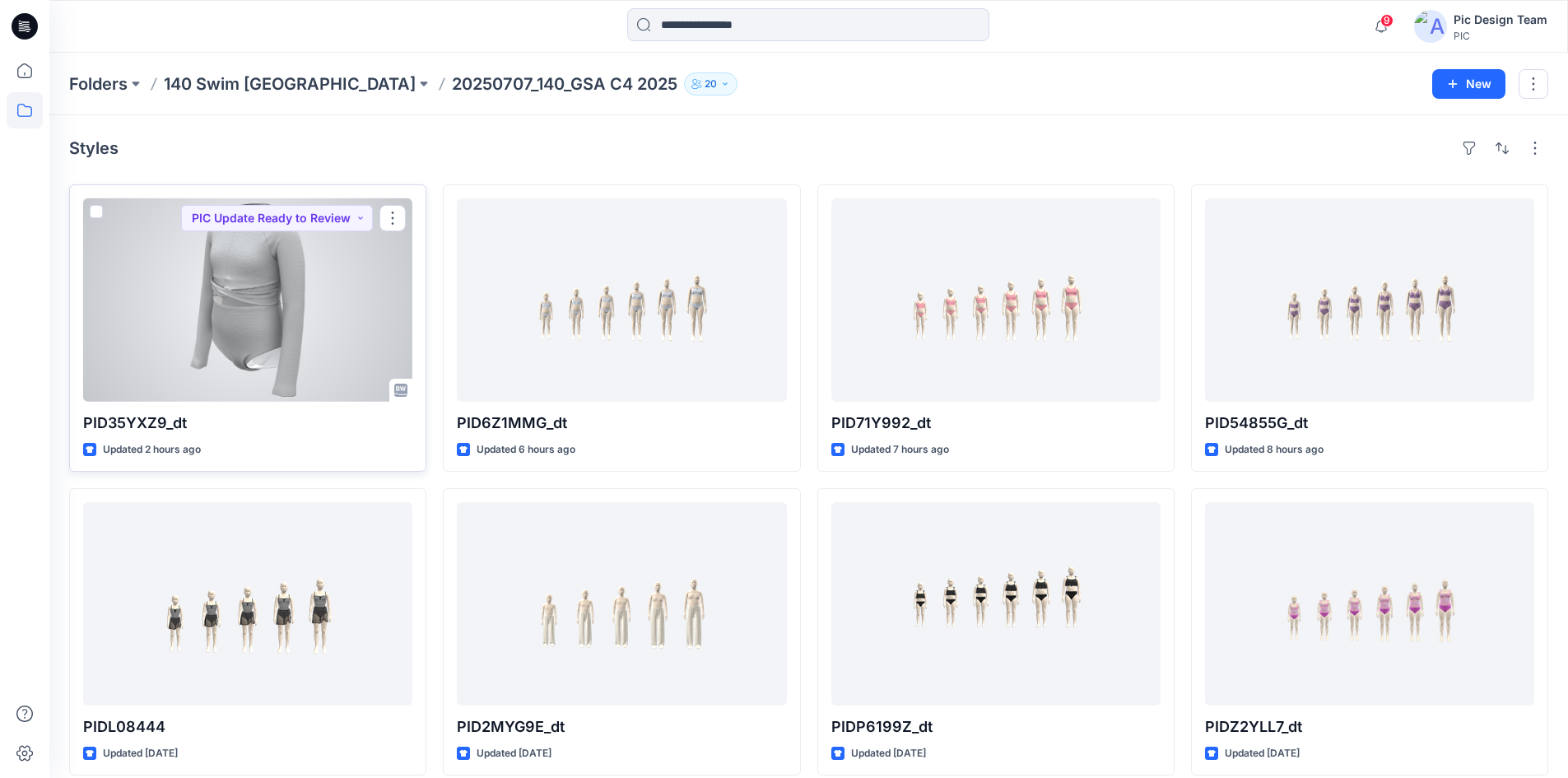
click at [224, 339] on div at bounding box center [248, 300] width 329 height 204
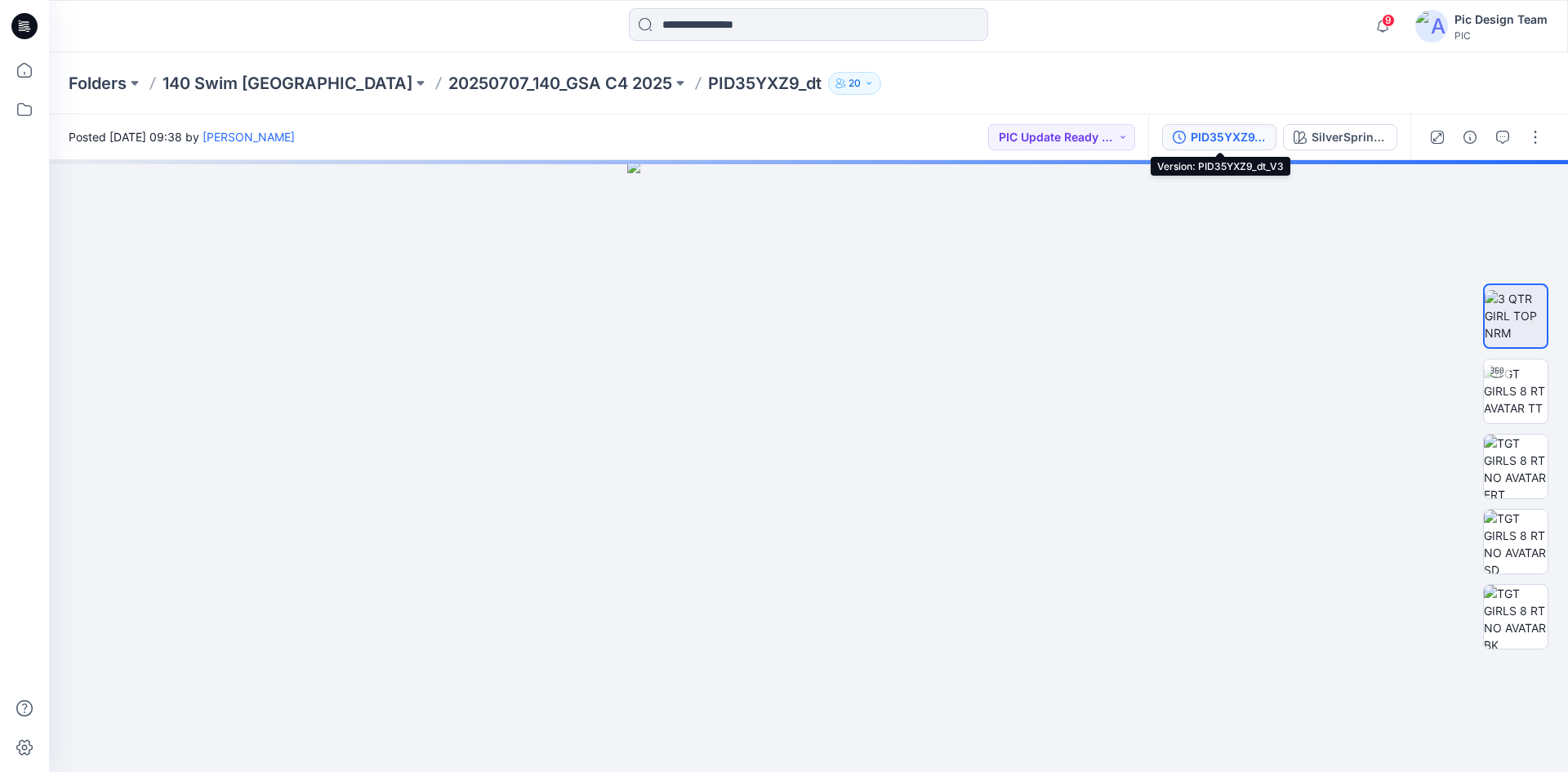
click at [1203, 140] on div "PID35YXZ9_dt_V3" at bounding box center [1228, 137] width 75 height 18
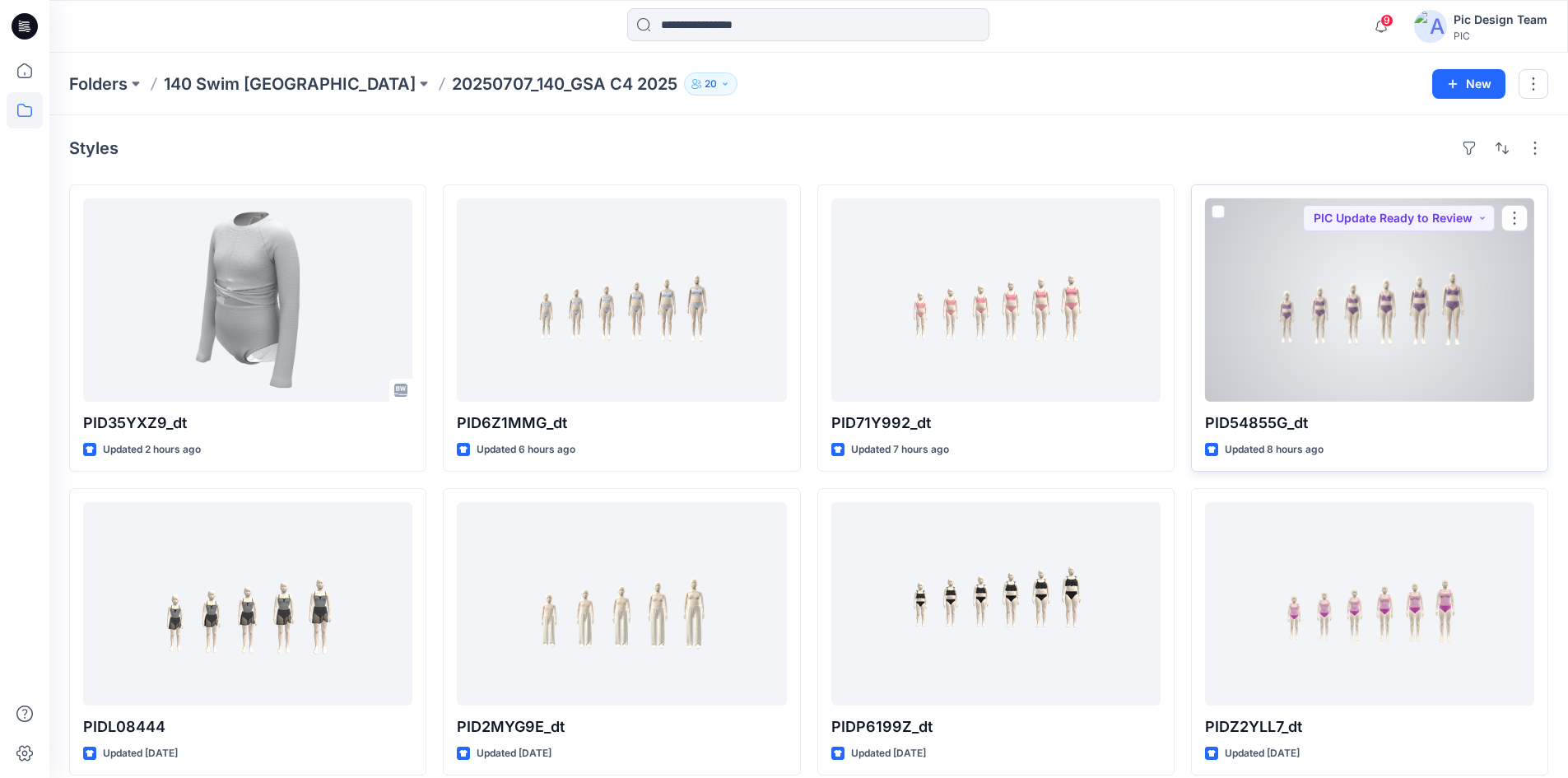
click at [1273, 310] on div at bounding box center [1369, 300] width 329 height 204
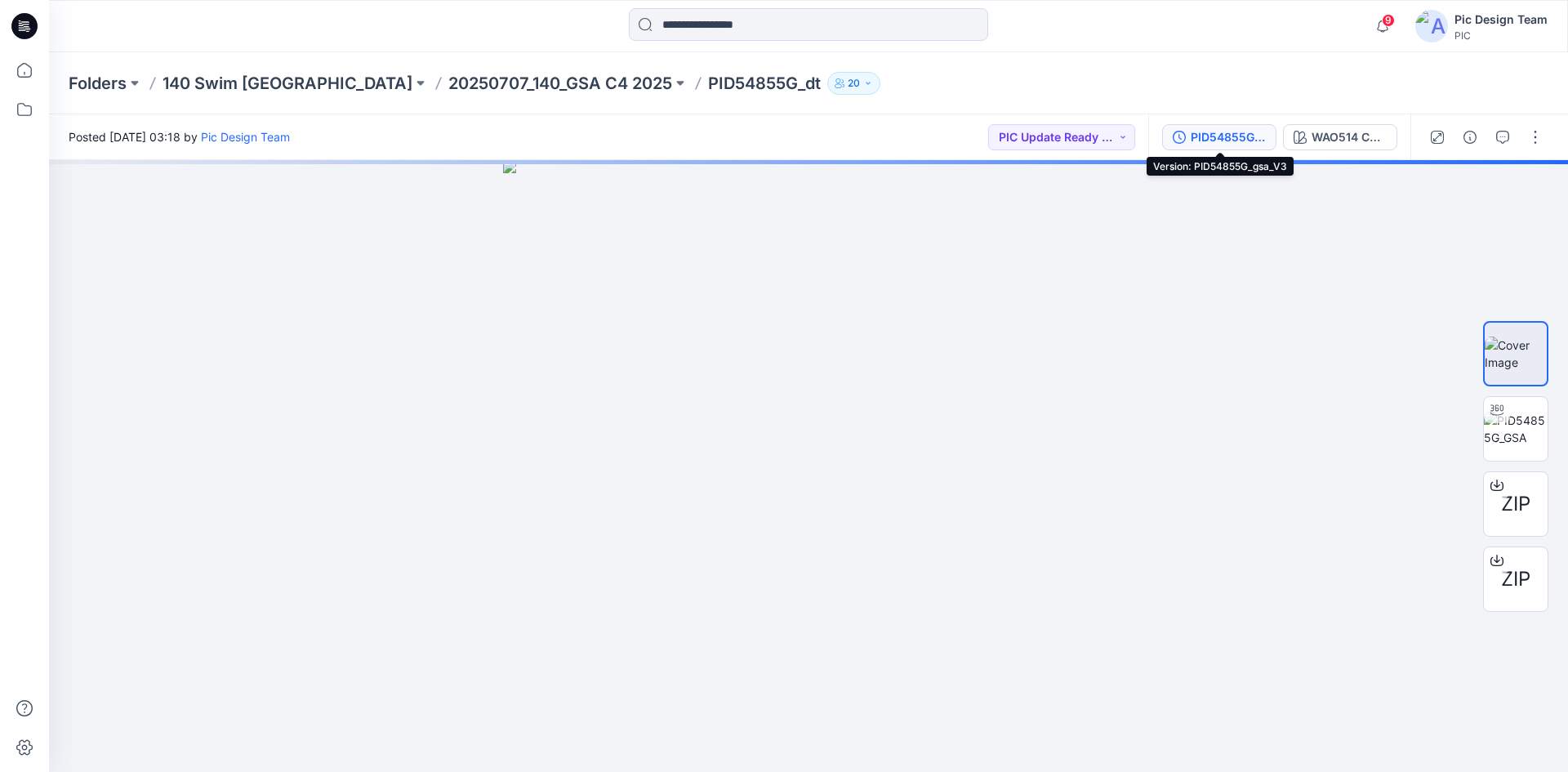
click at [1222, 145] on div "PID54855G_gsa_V3" at bounding box center [1228, 137] width 75 height 18
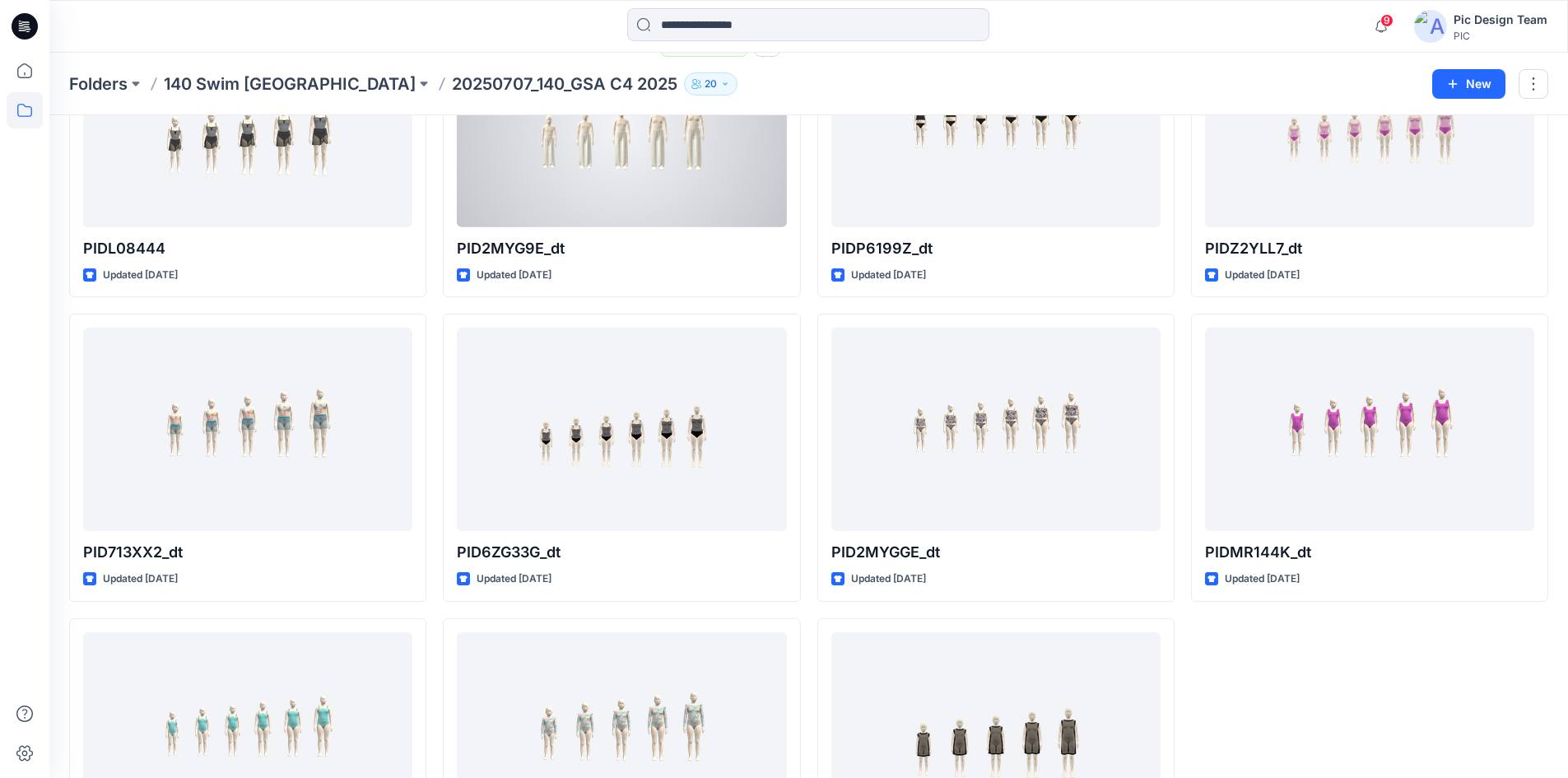
scroll to position [494, 0]
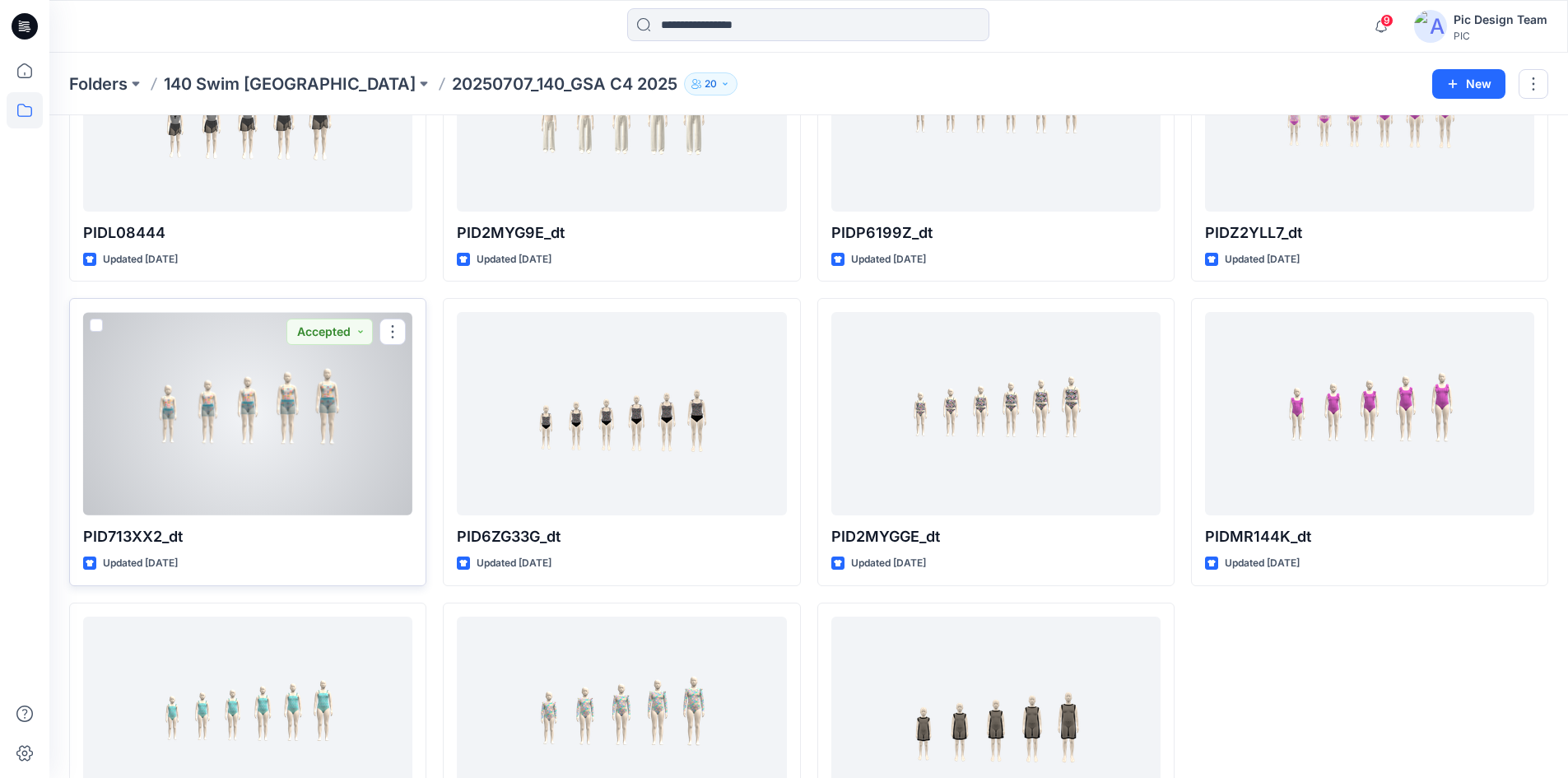
click at [287, 354] on div at bounding box center [248, 413] width 329 height 204
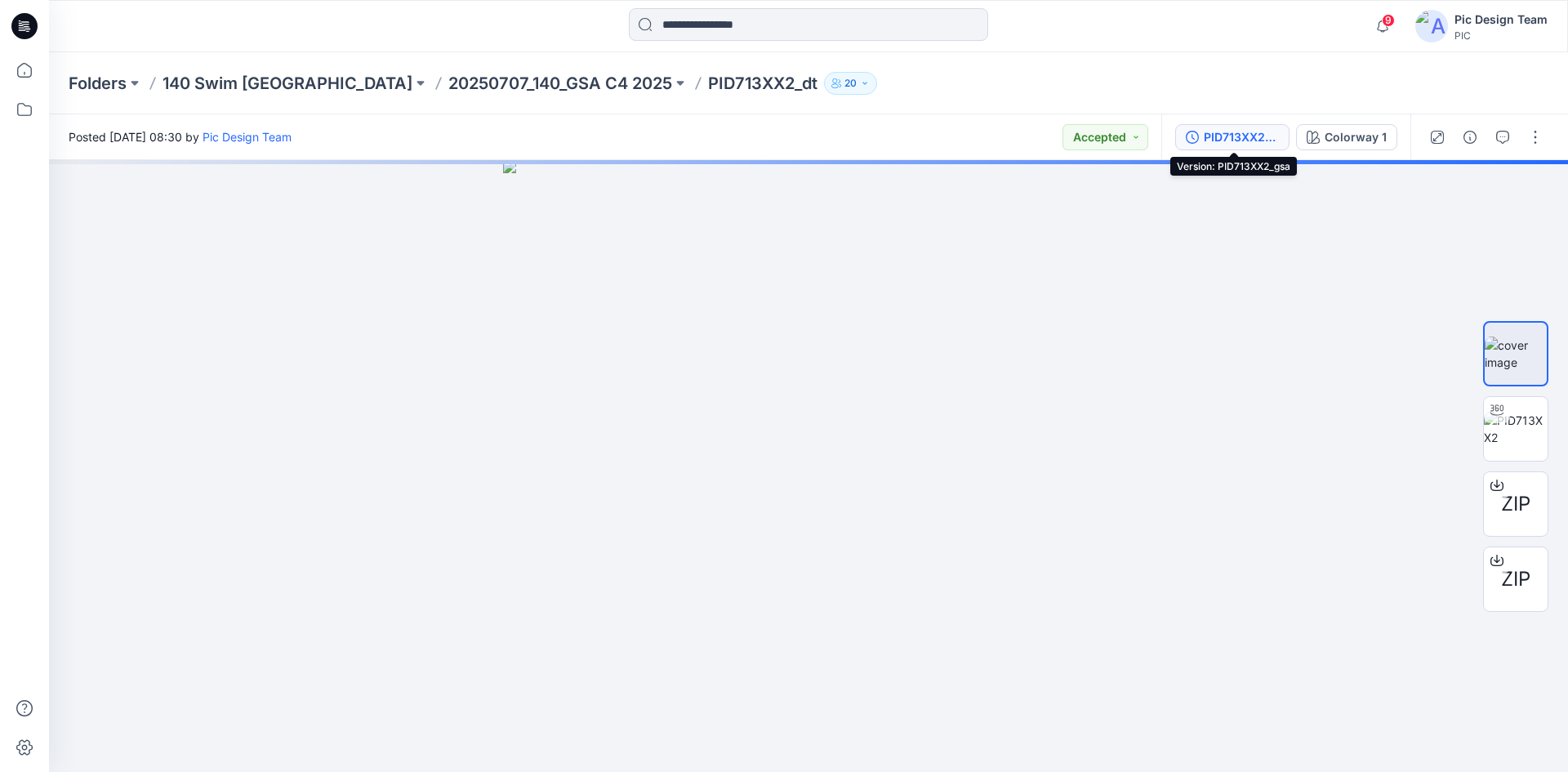
click at [1257, 132] on div "PID713XX2_gsa" at bounding box center [1241, 137] width 75 height 18
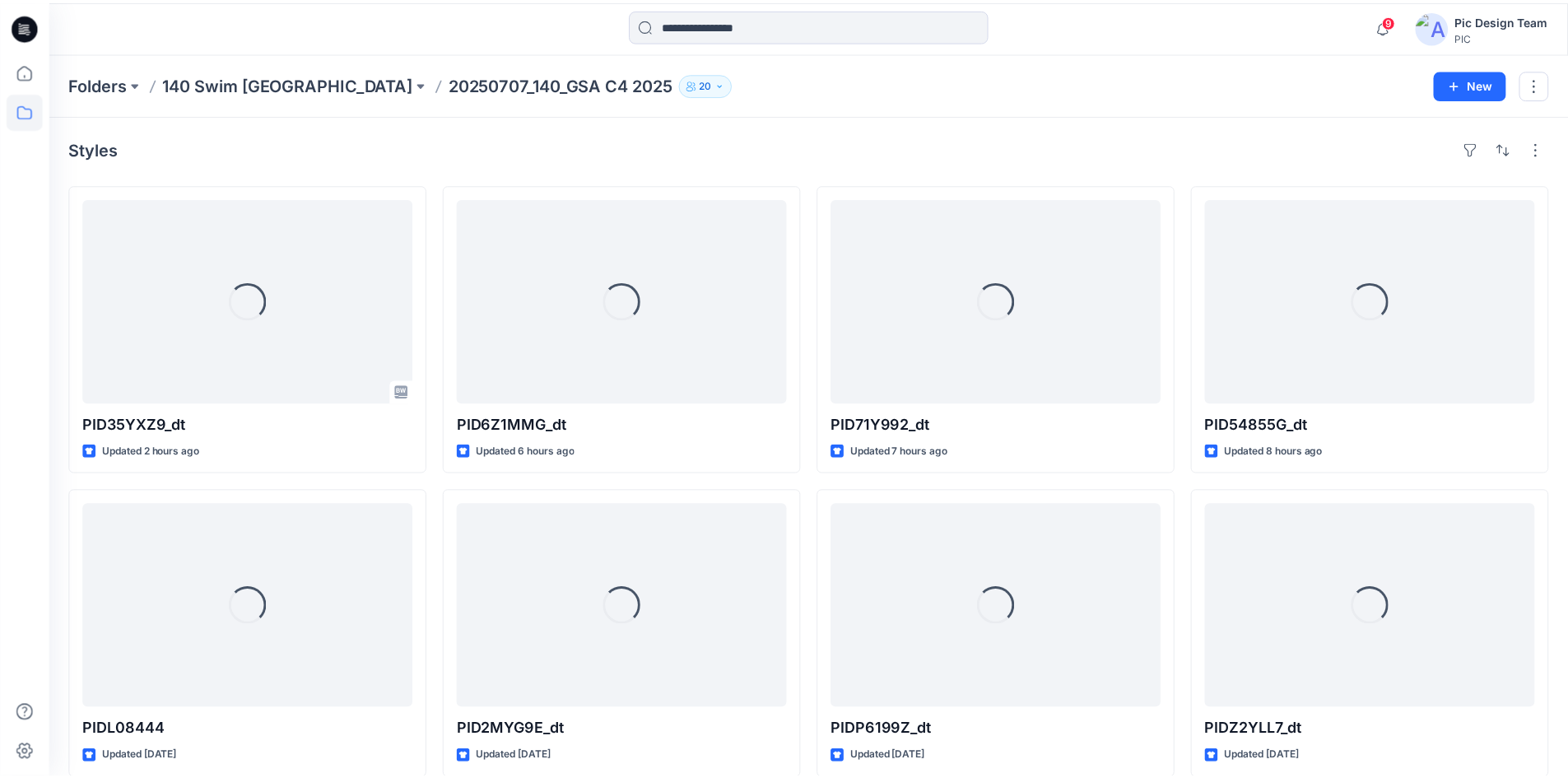
scroll to position [494, 0]
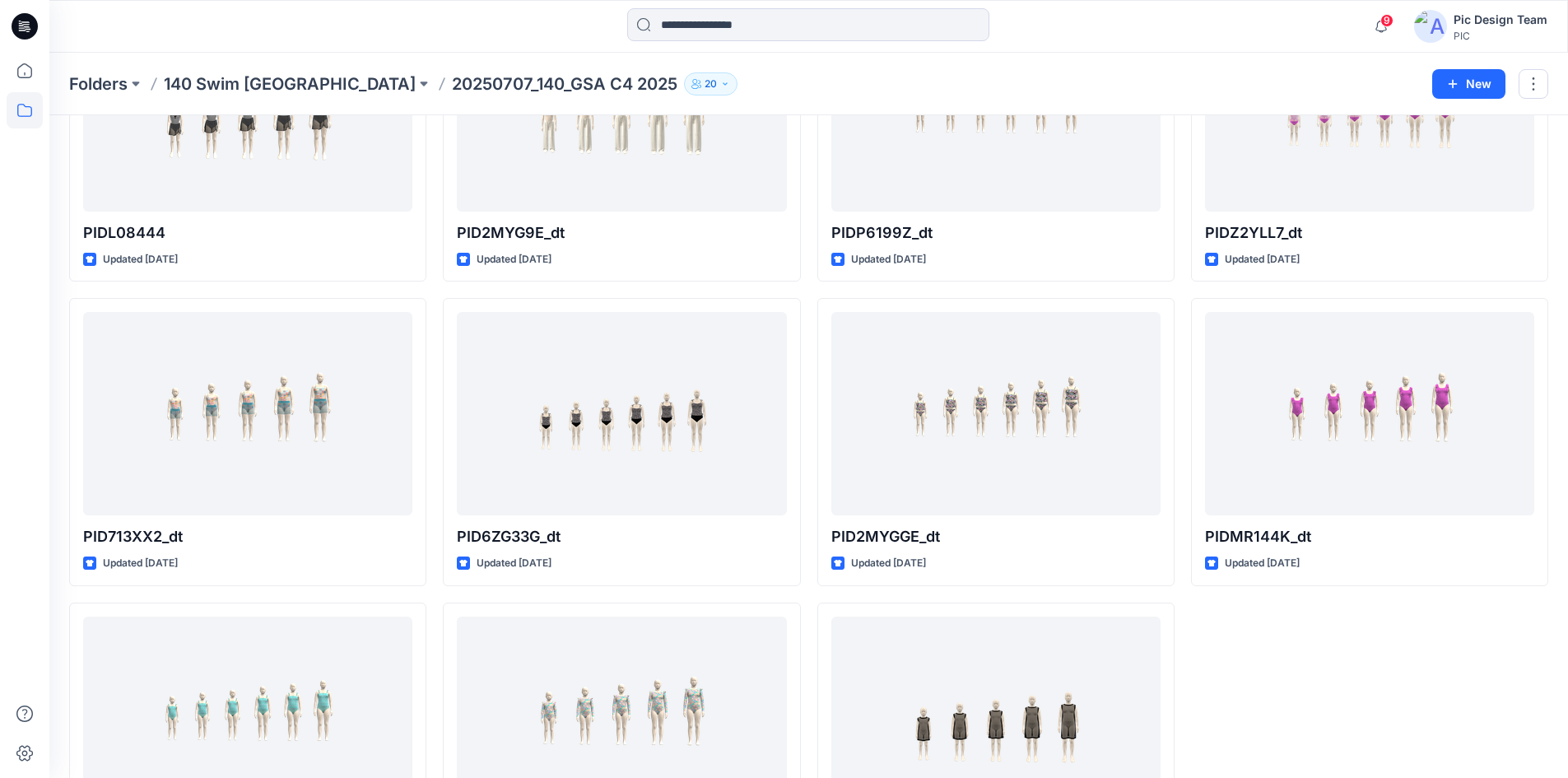
click at [30, 20] on icon at bounding box center [25, 26] width 27 height 27
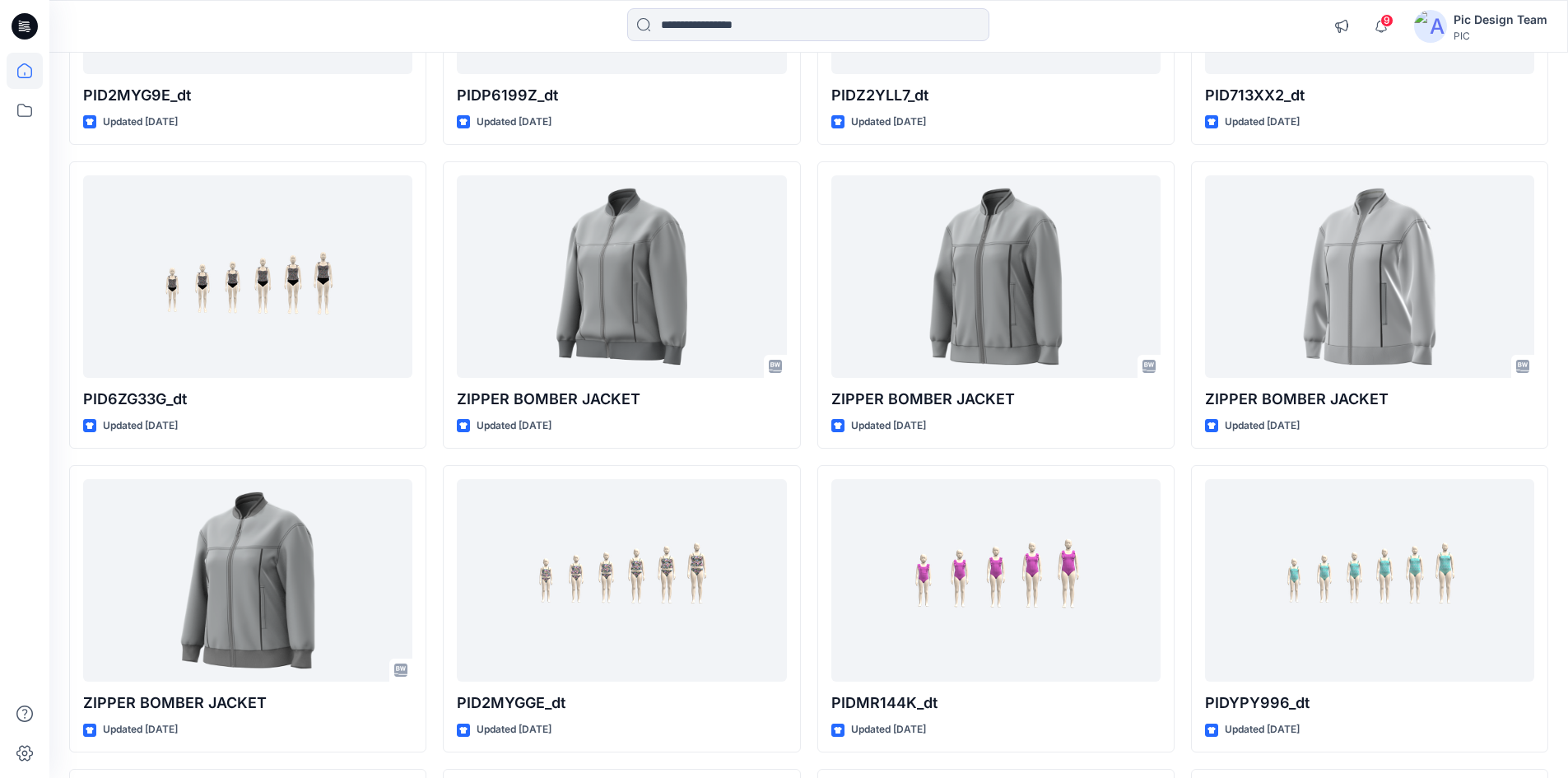
scroll to position [1586, 0]
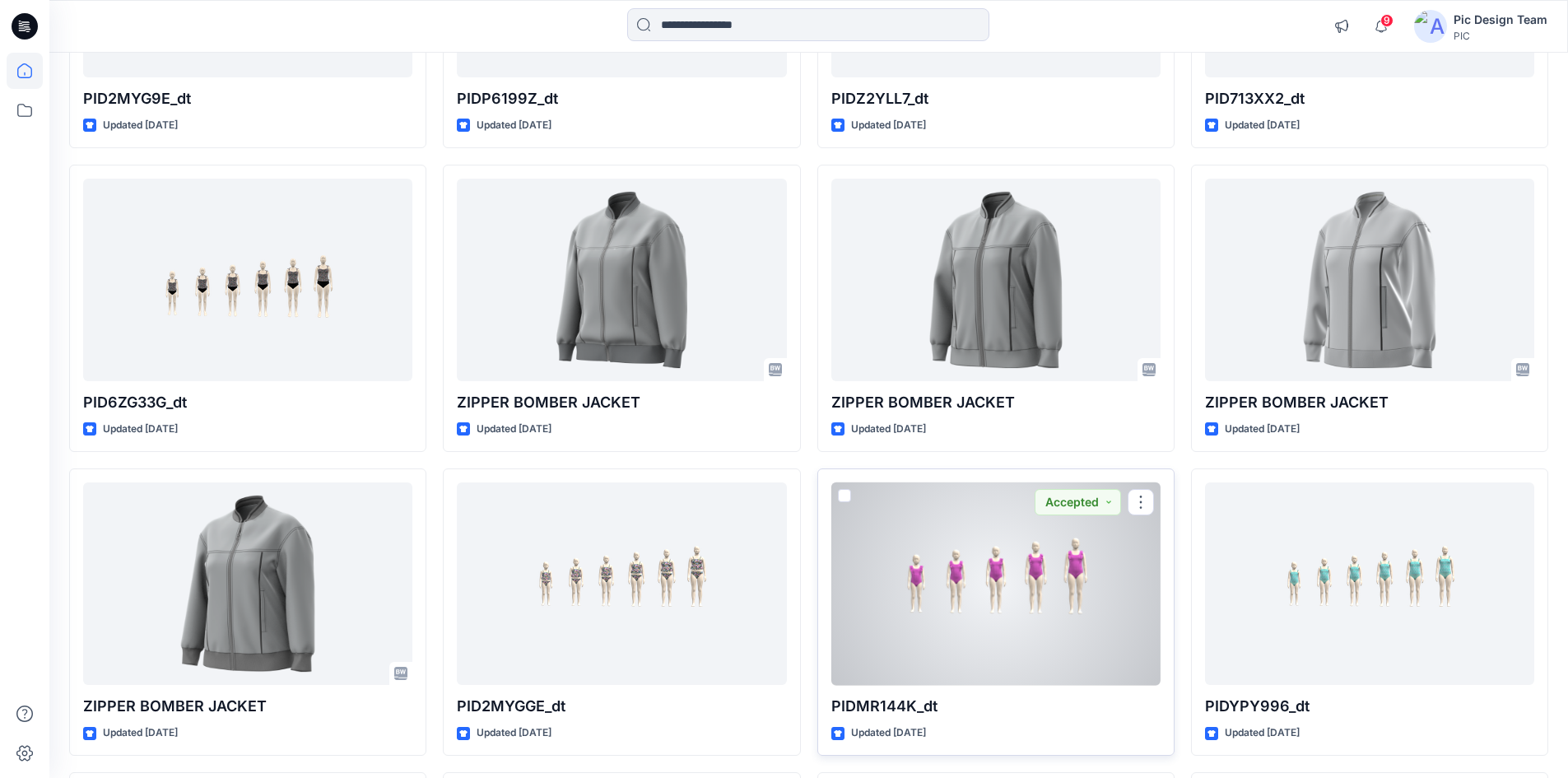
click at [998, 531] on div at bounding box center [996, 584] width 329 height 204
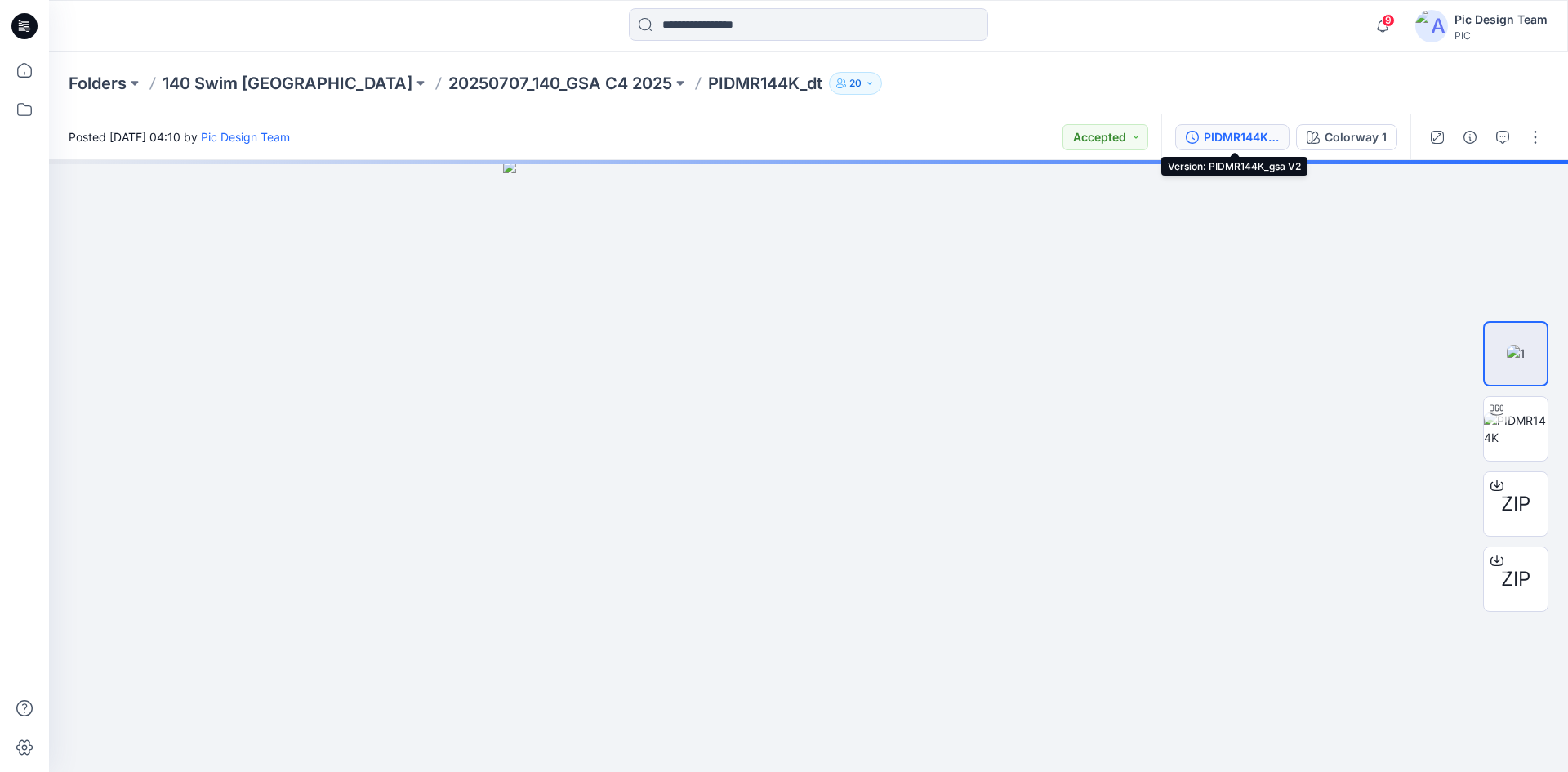
click at [1231, 137] on div "PIDMR144K_gsa V2" at bounding box center [1241, 137] width 75 height 18
